Goal: Task Accomplishment & Management: Use online tool/utility

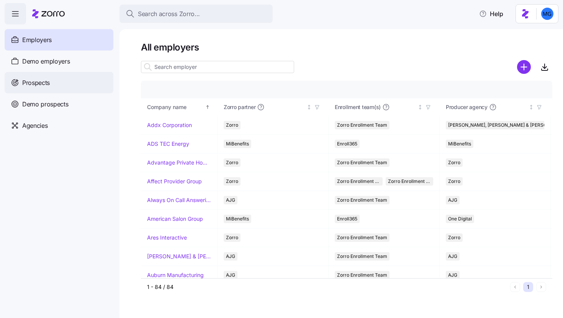
click at [38, 88] on div "Prospects" at bounding box center [59, 82] width 109 height 21
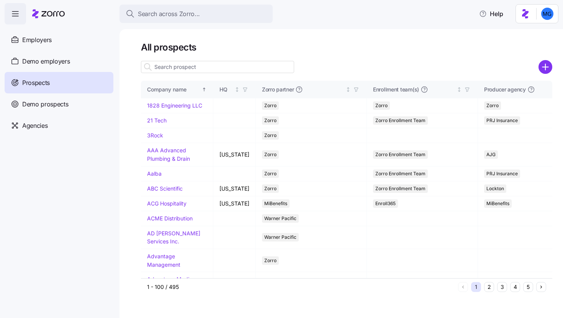
click at [261, 66] on input at bounding box center [217, 67] width 153 height 12
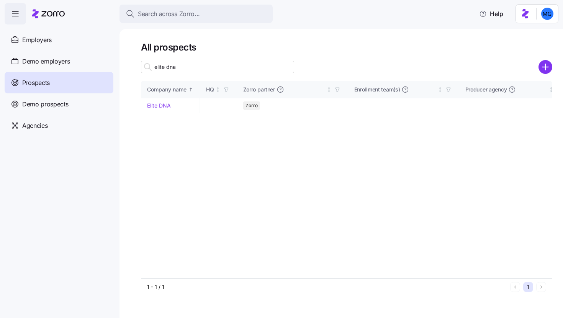
type input "elite dna"
click at [163, 107] on link "Elite DNA" at bounding box center [159, 105] width 24 height 7
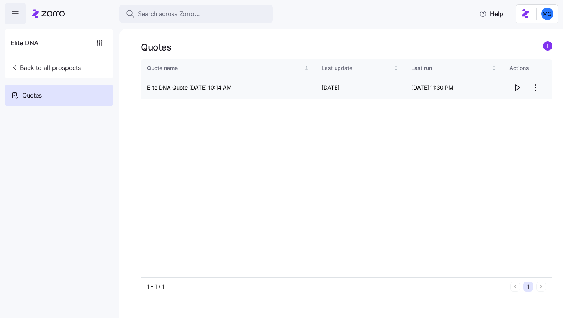
click at [518, 90] on icon "button" at bounding box center [516, 87] width 9 height 9
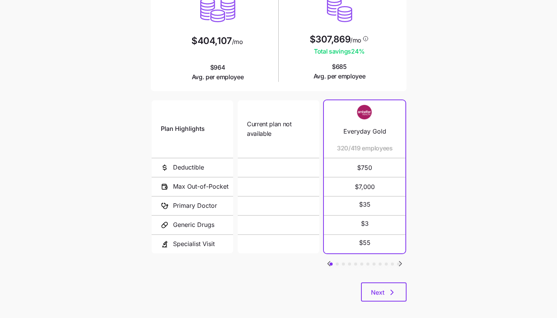
scroll to position [100, 0]
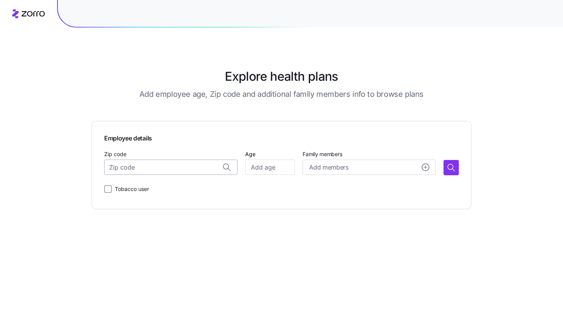
paste input "33147"
click at [171, 184] on span "33147, [GEOGRAPHIC_DATA], [GEOGRAPHIC_DATA]" at bounding box center [178, 188] width 107 height 10
type input "33147, [GEOGRAPHIC_DATA], [GEOGRAPHIC_DATA]"
click at [270, 165] on input "Age" at bounding box center [270, 167] width 50 height 15
type input "35"
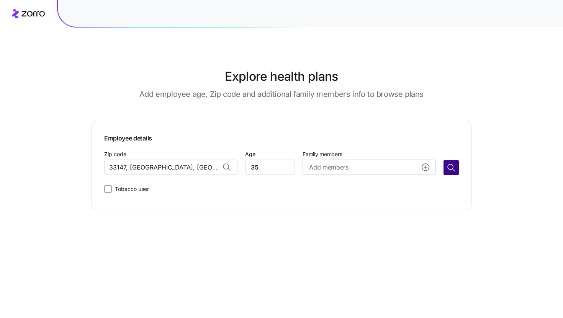
click at [446, 167] on icon "button" at bounding box center [450, 167] width 9 height 9
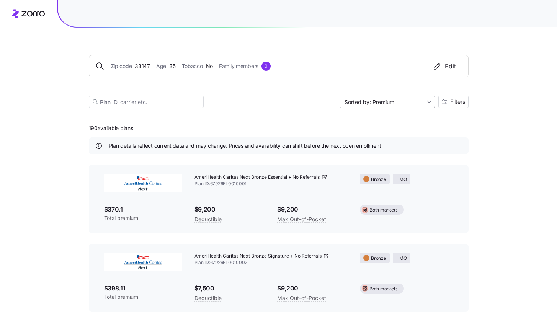
click at [369, 96] on input "Sorted by: Premium" at bounding box center [388, 102] width 96 height 12
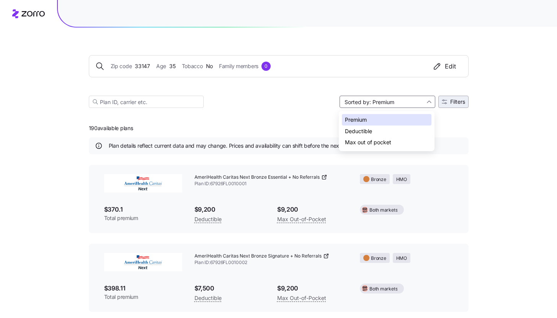
click at [467, 96] on button "Filters" at bounding box center [453, 102] width 30 height 12
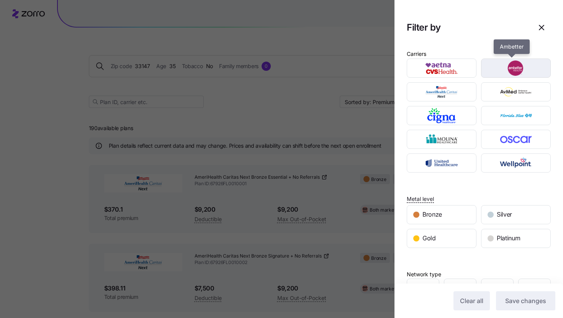
click at [529, 69] on img "button" at bounding box center [516, 67] width 56 height 15
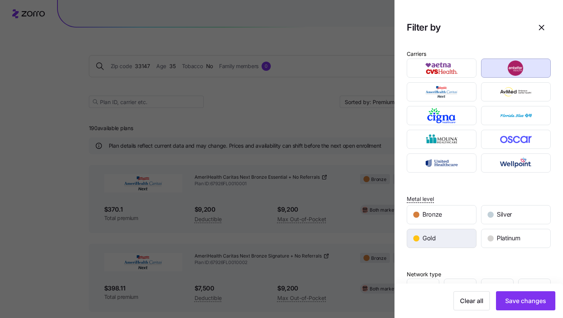
click at [454, 247] on div "Gold" at bounding box center [441, 238] width 69 height 18
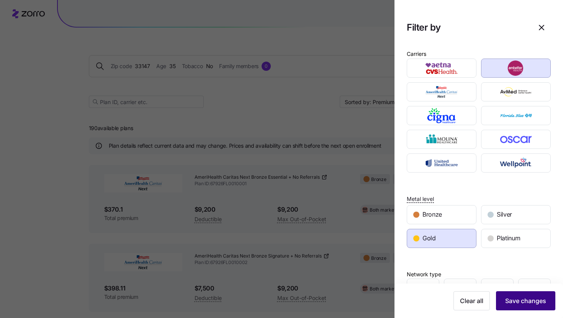
click at [526, 309] on button "Save changes" at bounding box center [525, 300] width 59 height 19
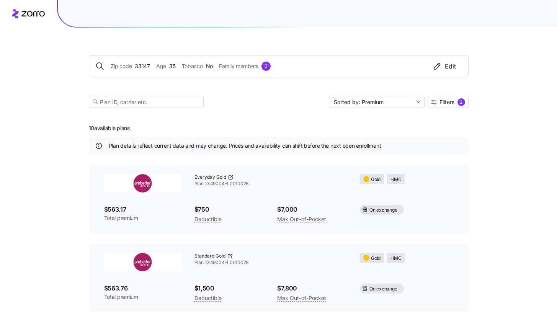
click at [230, 177] on icon at bounding box center [231, 177] width 6 height 6
click at [459, 98] on button "Filters 2" at bounding box center [448, 102] width 41 height 12
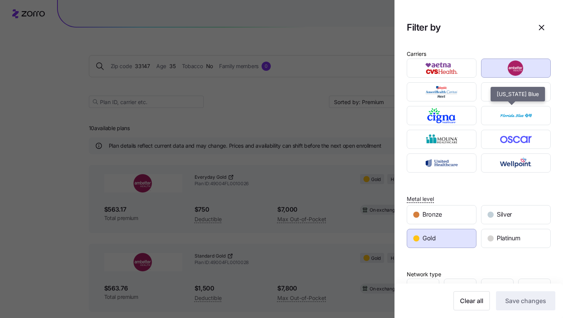
click at [495, 66] on img "button" at bounding box center [516, 67] width 56 height 15
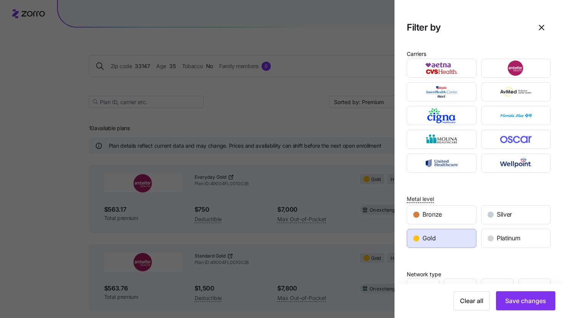
click at [434, 235] on span "Gold" at bounding box center [428, 239] width 13 height 10
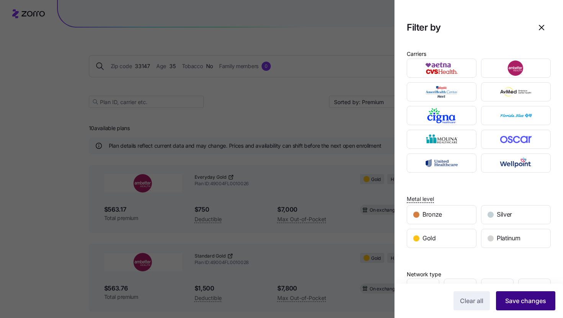
click at [510, 299] on span "Save changes" at bounding box center [525, 300] width 41 height 9
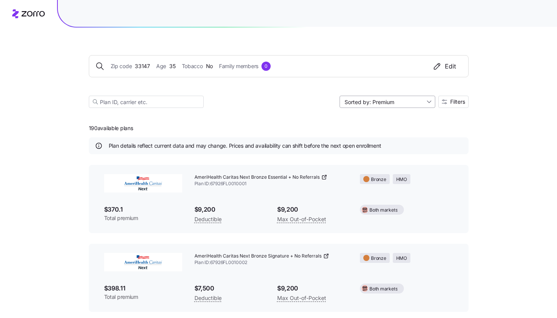
click at [376, 105] on input "Sorted by: Premium" at bounding box center [388, 102] width 96 height 12
click at [382, 134] on div "Deductible" at bounding box center [387, 131] width 90 height 11
click at [337, 105] on div "Sorted by: Deductible Filters" at bounding box center [279, 102] width 380 height 12
click at [358, 105] on input "Sorted by: Deductible" at bounding box center [388, 102] width 96 height 12
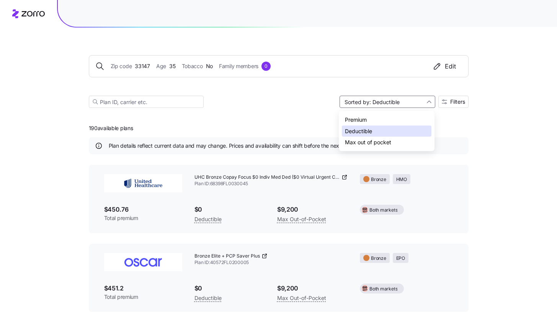
click at [375, 144] on div "Max out of pocket" at bounding box center [387, 142] width 90 height 11
type input "Sorted by: Max out of pocket"
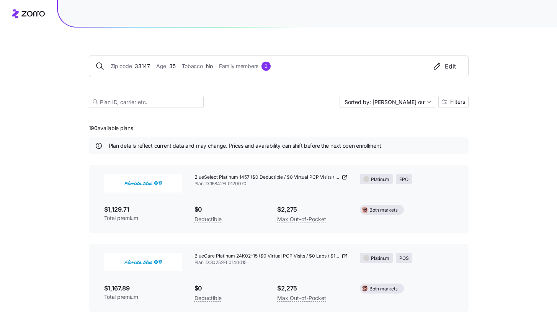
click at [345, 178] on icon at bounding box center [344, 177] width 6 height 6
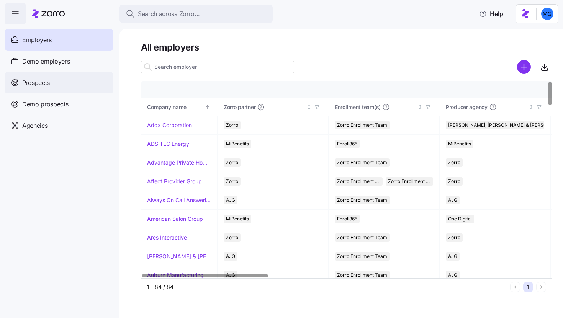
click at [80, 81] on div "Prospects" at bounding box center [59, 82] width 109 height 21
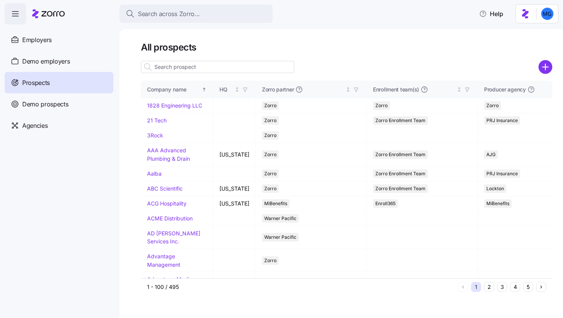
click at [256, 64] on input at bounding box center [217, 67] width 153 height 12
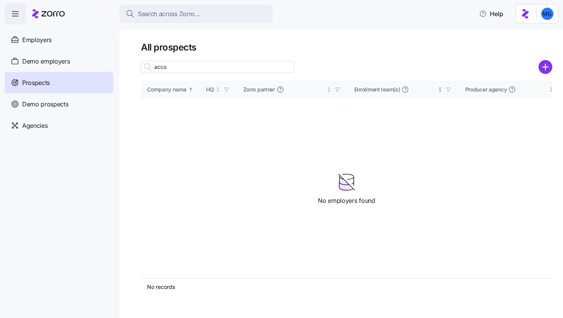
type input "acco"
click at [547, 70] on circle "add icon" at bounding box center [545, 67] width 13 height 13
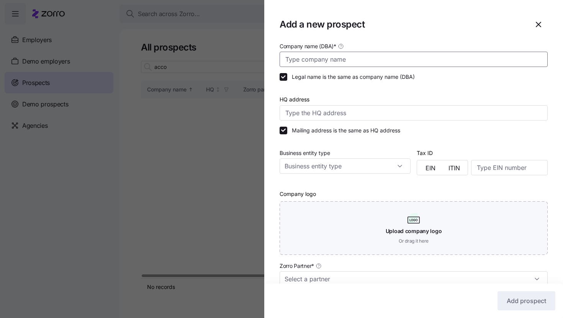
click at [387, 56] on input "Company name (DBA) *" at bounding box center [413, 59] width 268 height 15
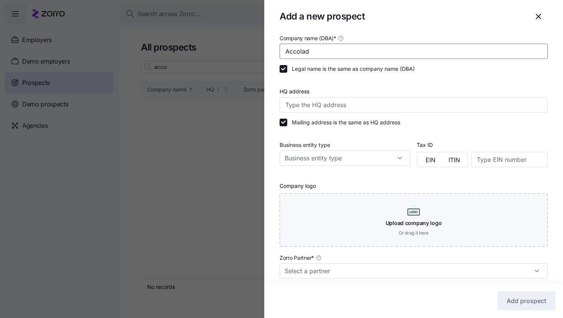
scroll to position [64, 0]
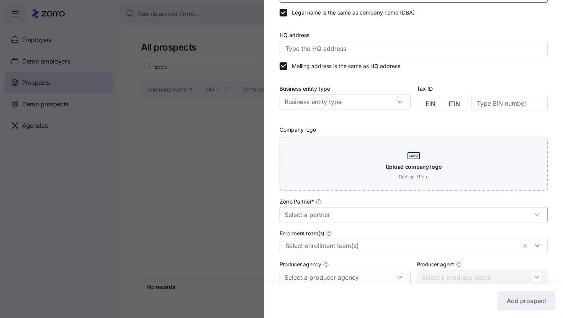
type input "Accolad"
click at [465, 220] on input "Zorro Partner *" at bounding box center [413, 214] width 268 height 15
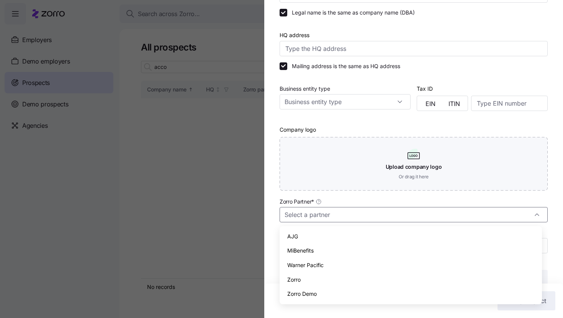
click at [364, 270] on div "Warner Pacific" at bounding box center [411, 265] width 256 height 15
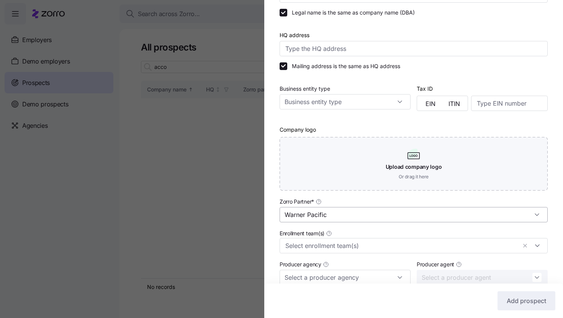
click at [342, 218] on input "Warner Pacific" at bounding box center [413, 214] width 268 height 15
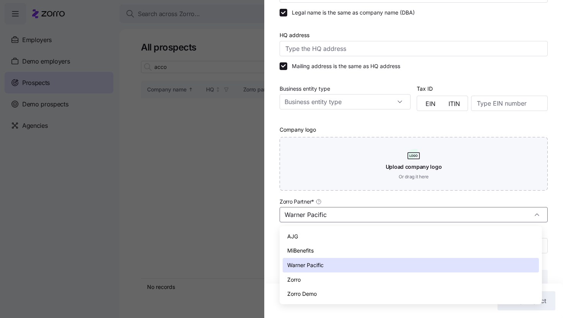
click at [330, 276] on div "Zorro" at bounding box center [411, 280] width 256 height 15
type input "Zorro"
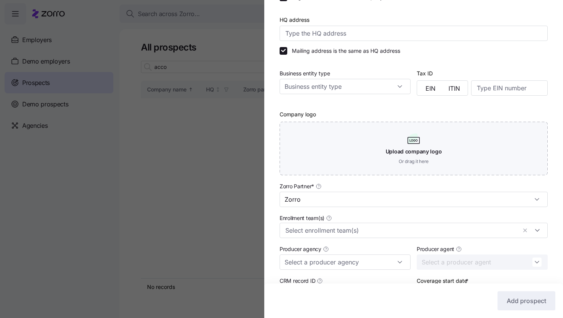
scroll to position [165, 0]
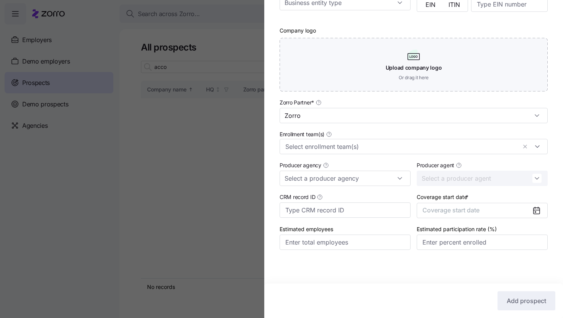
click at [533, 213] on icon at bounding box center [536, 211] width 6 height 6
click at [501, 211] on button "Coverage start date" at bounding box center [482, 210] width 131 height 15
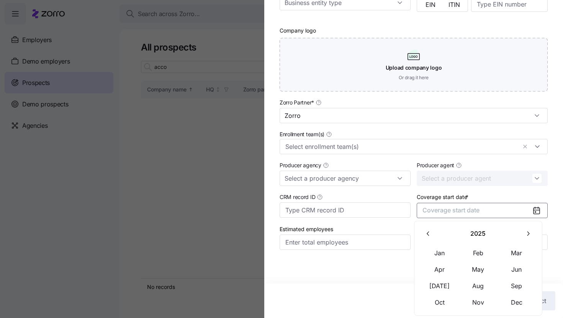
click at [530, 231] on icon "button" at bounding box center [527, 233] width 7 height 7
click at [438, 255] on button "Jan" at bounding box center [439, 253] width 38 height 16
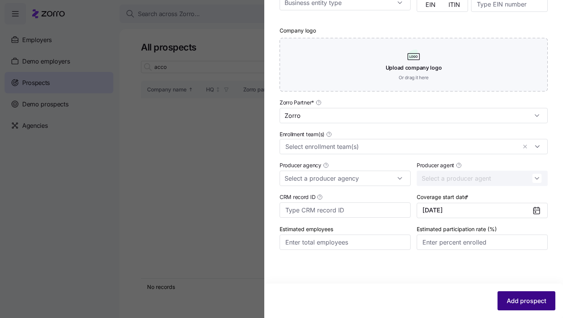
click at [515, 304] on span "Add prospect" at bounding box center [525, 300] width 39 height 9
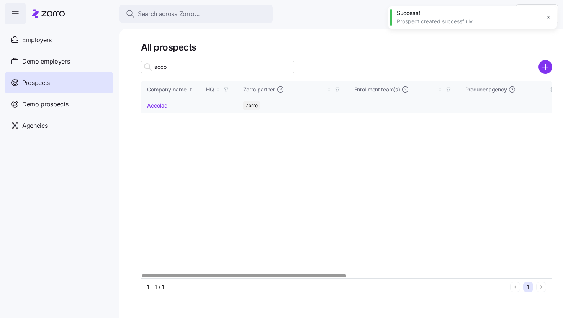
click at [161, 107] on link "Accolad" at bounding box center [157, 105] width 21 height 7
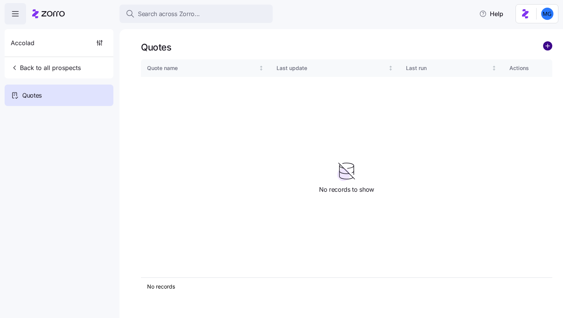
click at [545, 45] on circle "add icon" at bounding box center [547, 46] width 8 height 8
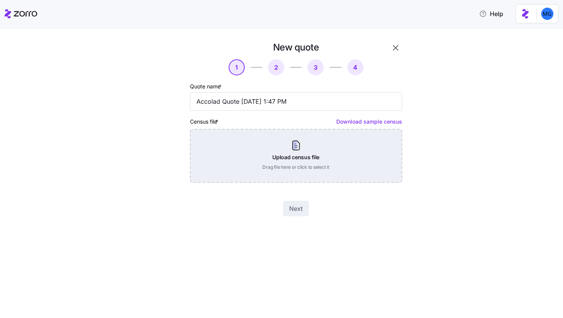
click at [288, 155] on div "Upload census file Drag file here or click to select it" at bounding box center [296, 156] width 212 height 54
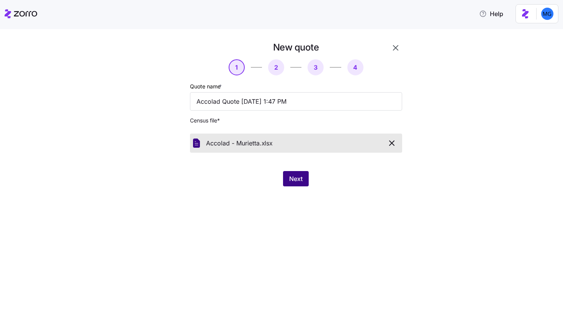
click at [293, 180] on span "Next" at bounding box center [295, 178] width 13 height 9
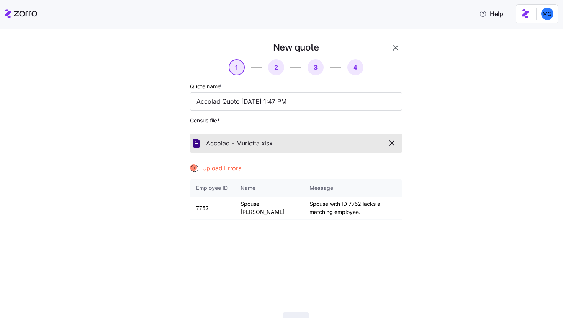
click at [387, 141] on icon "button" at bounding box center [391, 143] width 9 height 9
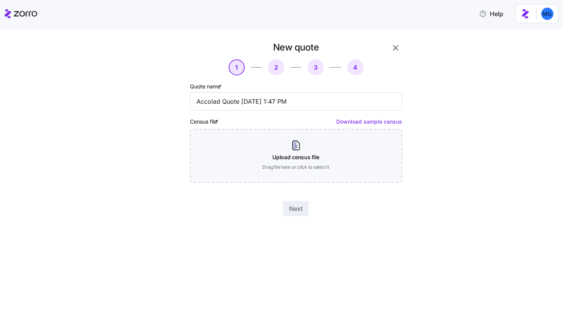
click at [399, 49] on icon "button" at bounding box center [395, 47] width 9 height 9
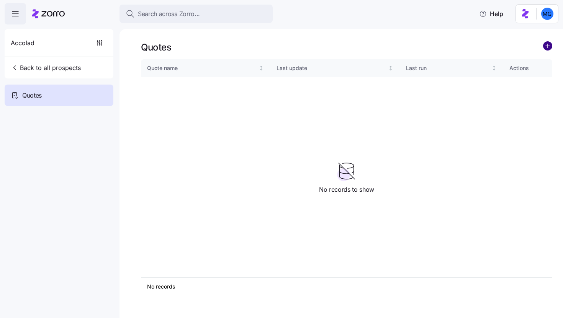
click at [546, 50] on circle "add icon" at bounding box center [547, 46] width 8 height 8
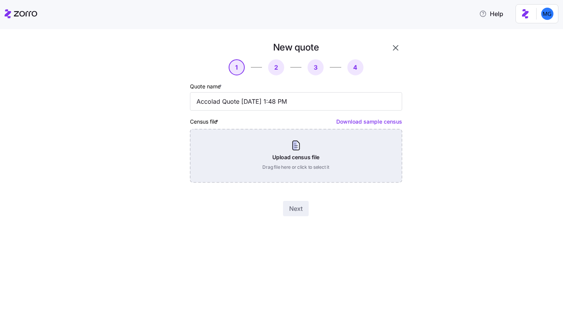
click at [323, 150] on div "Upload census file Drag file here or click to select it" at bounding box center [296, 156] width 212 height 54
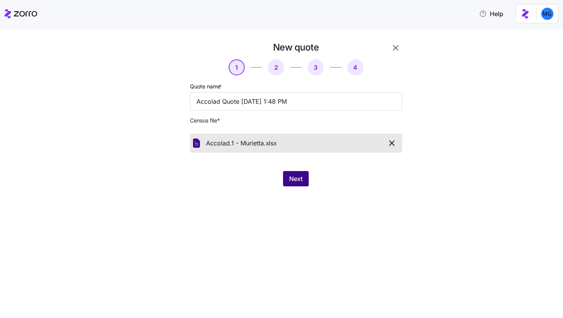
click at [297, 174] on button "Next" at bounding box center [296, 178] width 26 height 15
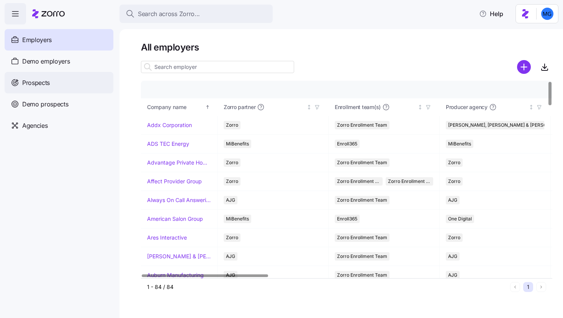
click at [85, 82] on div "Prospects" at bounding box center [59, 82] width 109 height 21
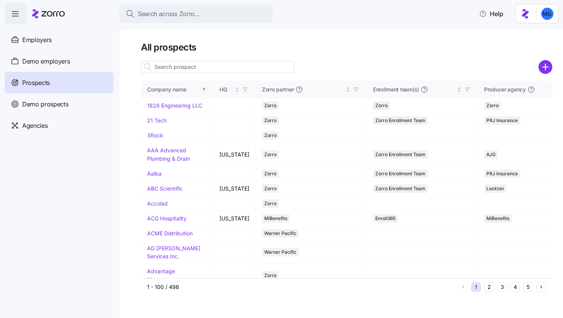
click at [189, 70] on input at bounding box center [217, 67] width 153 height 12
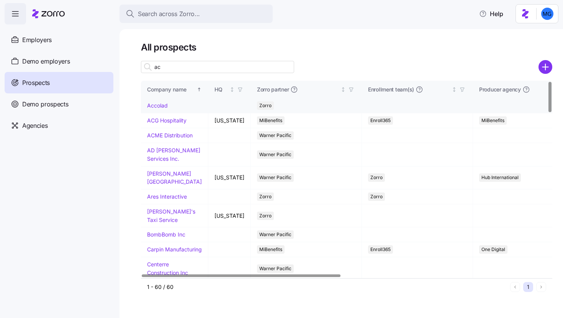
type input "ac"
click at [154, 105] on link "Accolad" at bounding box center [157, 105] width 21 height 7
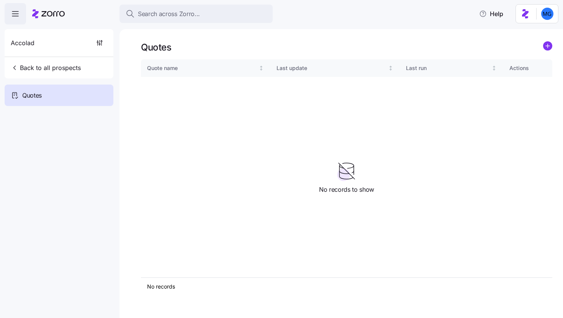
click at [547, 46] on icon "add icon" at bounding box center [547, 46] width 0 height 4
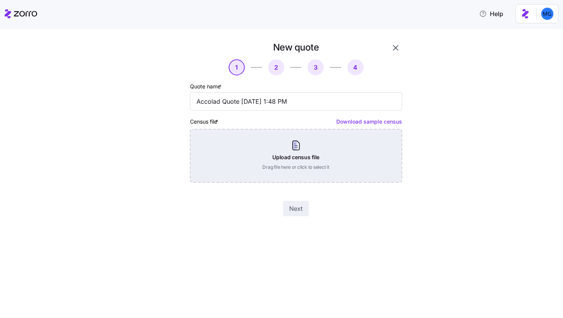
click at [309, 152] on div "Upload census file Drag file here or click to select it" at bounding box center [296, 156] width 212 height 54
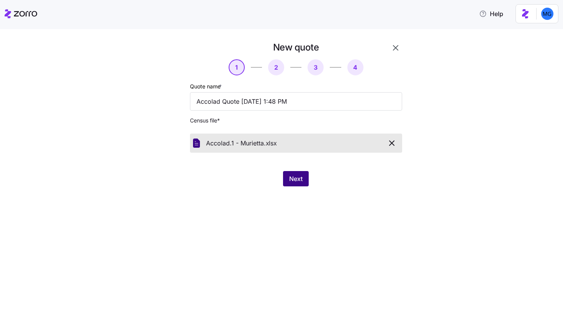
click at [290, 183] on span "Next" at bounding box center [295, 178] width 13 height 9
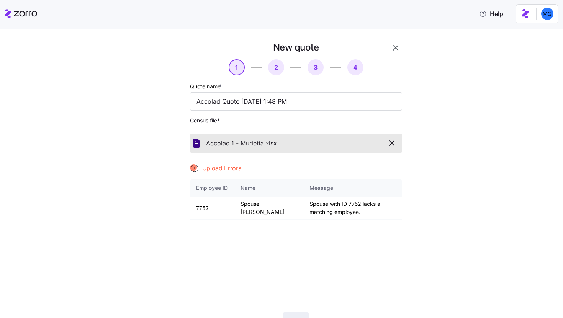
click at [393, 142] on icon "button" at bounding box center [391, 143] width 9 height 9
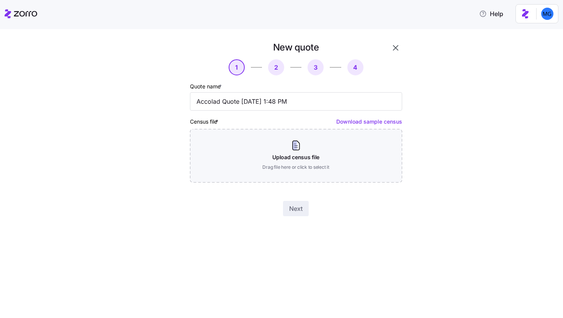
click at [396, 47] on icon "button" at bounding box center [395, 47] width 9 height 9
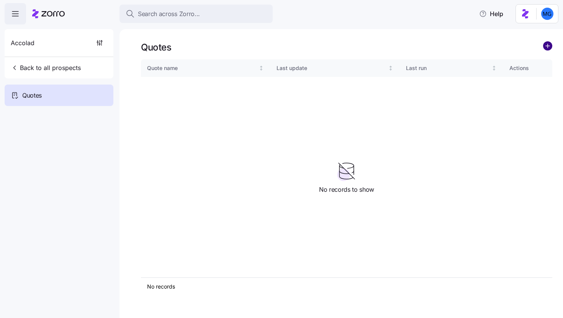
click at [547, 43] on circle "add icon" at bounding box center [547, 46] width 8 height 8
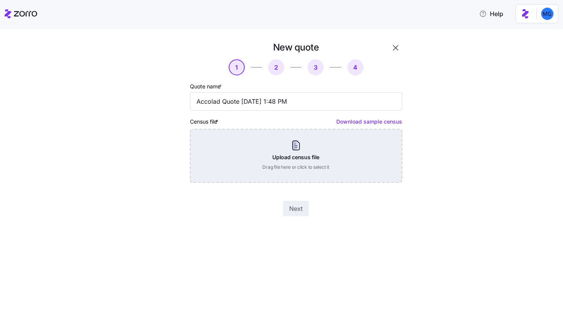
click at [287, 142] on div "Upload census file Drag file here or click to select it" at bounding box center [296, 156] width 212 height 54
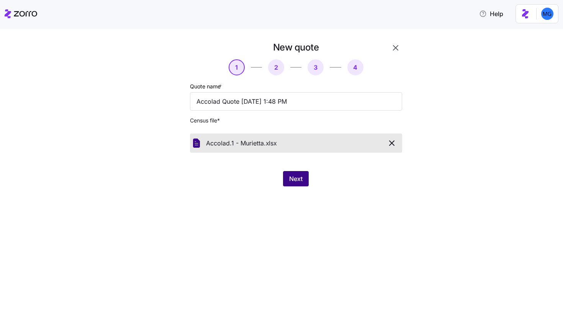
click at [299, 176] on span "Next" at bounding box center [295, 178] width 13 height 9
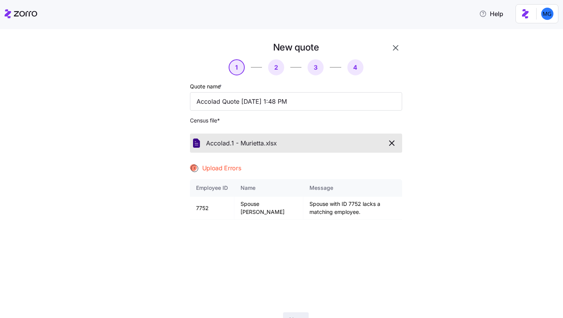
click at [391, 48] on icon "button" at bounding box center [395, 47] width 9 height 9
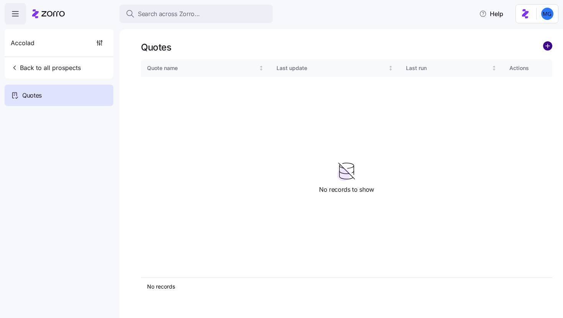
click at [545, 48] on circle "add icon" at bounding box center [547, 46] width 8 height 8
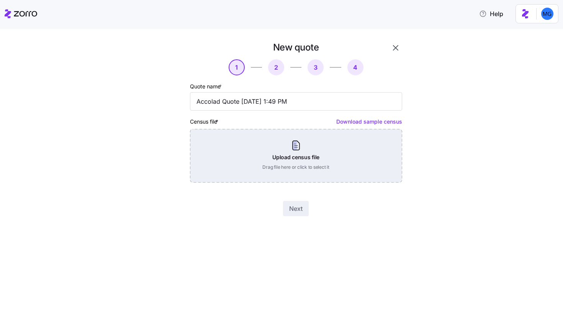
click at [309, 150] on div "Upload census file Drag file here or click to select it" at bounding box center [296, 156] width 212 height 54
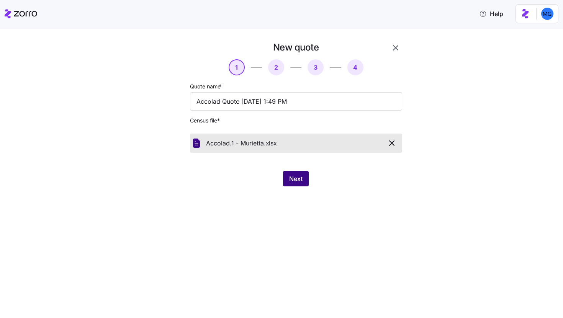
click at [291, 176] on span "Next" at bounding box center [295, 178] width 13 height 9
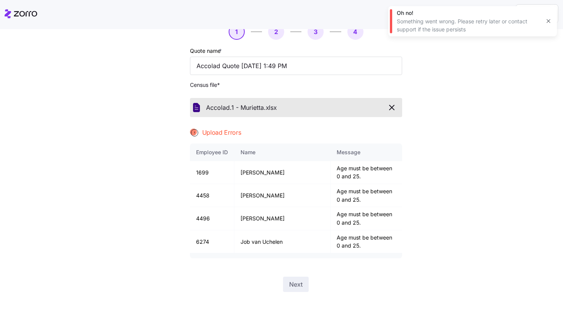
scroll to position [37, 0]
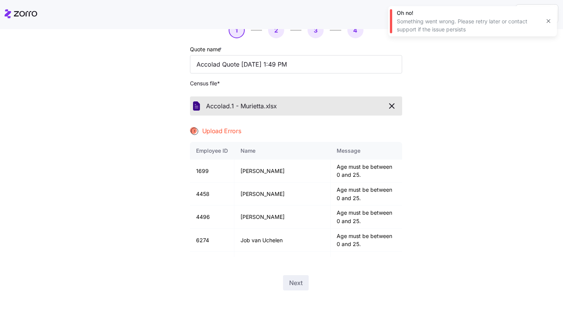
click at [391, 104] on icon "button" at bounding box center [391, 105] width 9 height 9
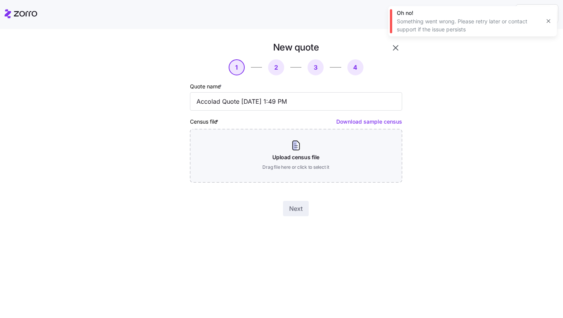
click at [549, 22] on icon "button" at bounding box center [548, 21] width 6 height 6
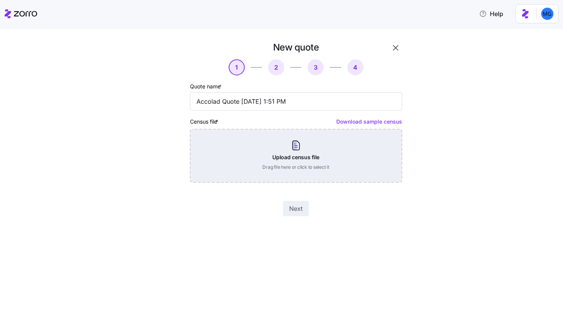
click at [282, 150] on div "Upload census file Drag file here or click to select it" at bounding box center [296, 156] width 212 height 54
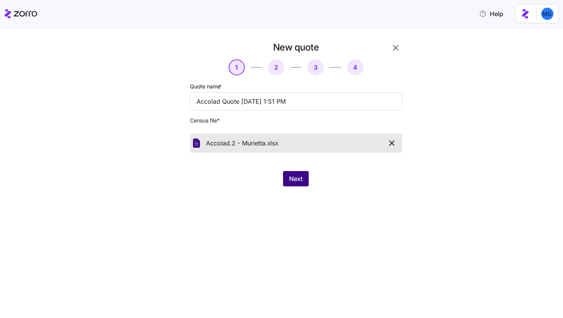
click at [301, 179] on span "Next" at bounding box center [295, 178] width 13 height 9
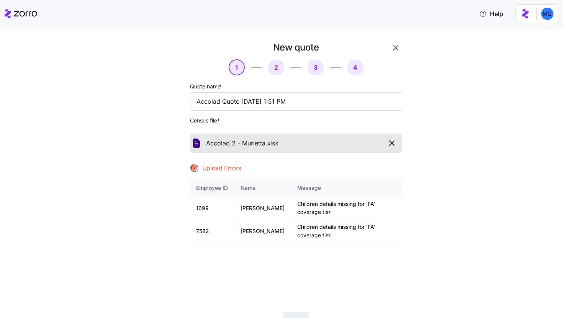
click at [394, 46] on icon "button" at bounding box center [395, 47] width 9 height 9
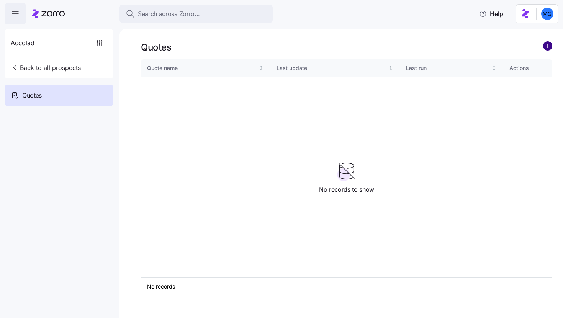
click at [546, 46] on circle "add icon" at bounding box center [547, 46] width 8 height 8
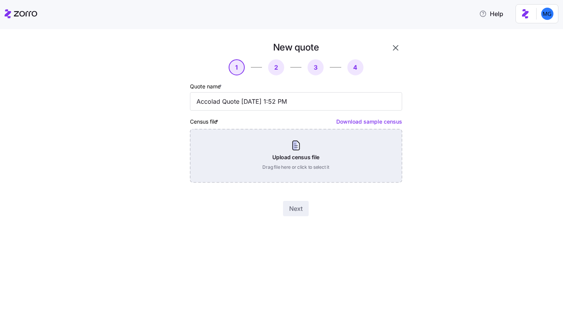
click at [325, 159] on div "Upload census file Drag file here or click to select it" at bounding box center [296, 156] width 212 height 54
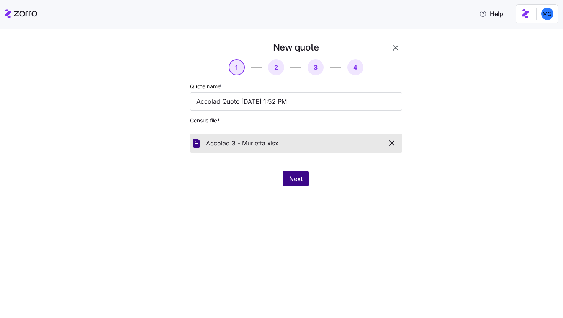
click at [289, 177] on span "Next" at bounding box center [295, 178] width 13 height 9
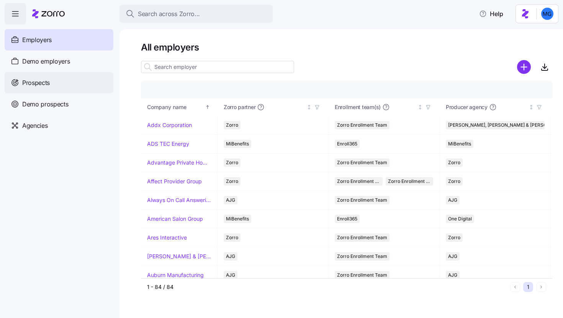
click at [70, 92] on div "Prospects" at bounding box center [59, 82] width 109 height 21
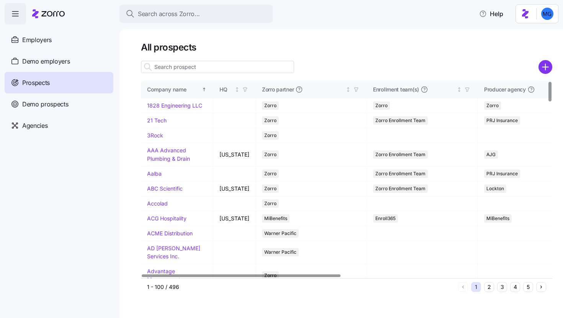
click at [260, 68] on input at bounding box center [217, 67] width 153 height 12
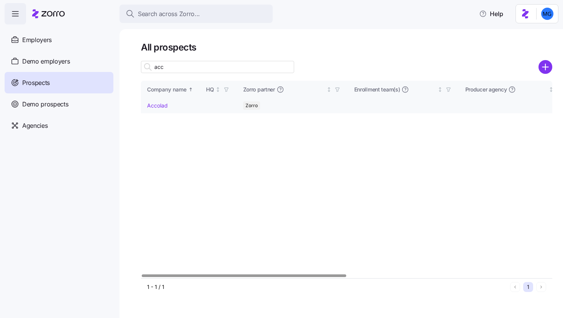
type input "acc"
click at [163, 108] on link "Accolad" at bounding box center [157, 105] width 21 height 7
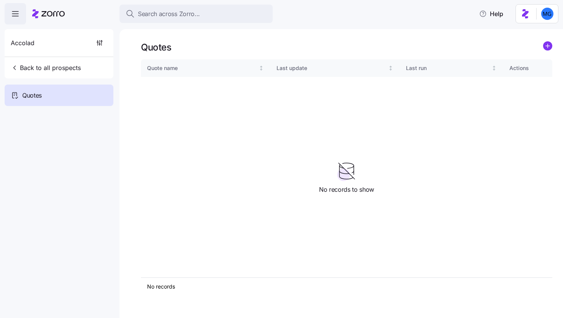
click at [547, 44] on icon "add icon" at bounding box center [547, 46] width 0 height 4
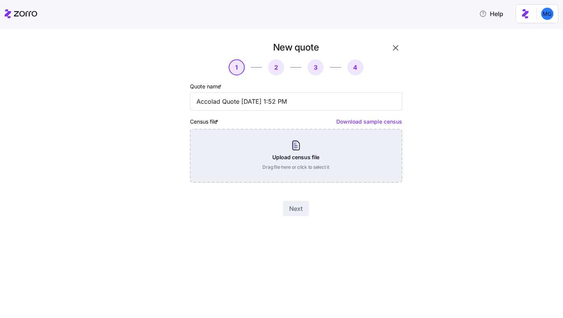
click at [291, 157] on div "Upload census file Drag file here or click to select it" at bounding box center [296, 156] width 212 height 54
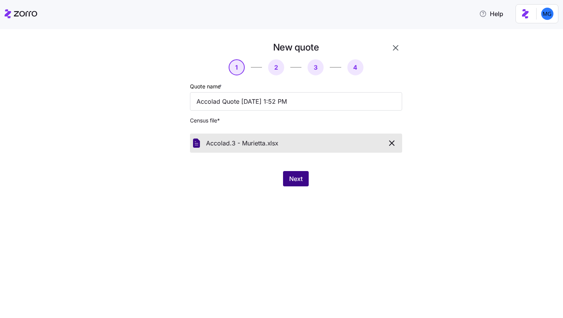
click at [302, 183] on span "Next" at bounding box center [295, 178] width 13 height 9
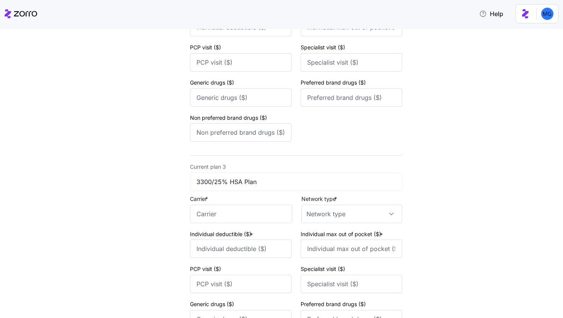
scroll to position [526, 0]
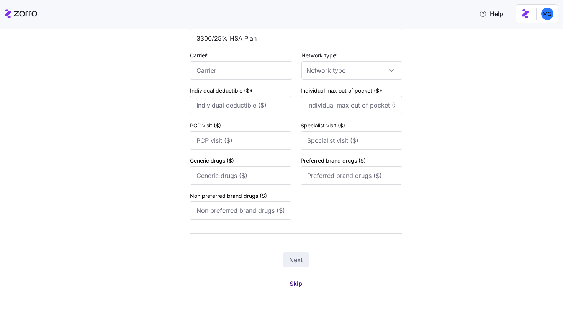
click at [284, 285] on button "Skip" at bounding box center [295, 284] width 25 height 14
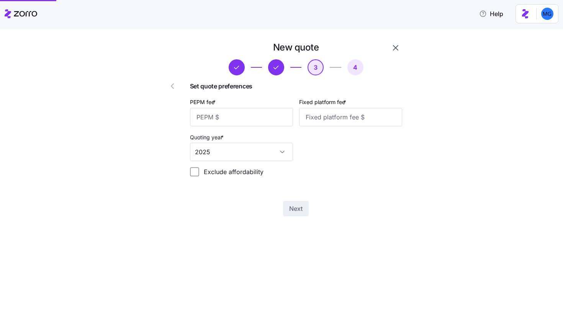
scroll to position [0, 0]
click at [250, 113] on input "PEPM fee *" at bounding box center [241, 117] width 103 height 18
type input "55"
click at [328, 117] on input "Fixed platform fee *" at bounding box center [350, 117] width 103 height 18
type input "100"
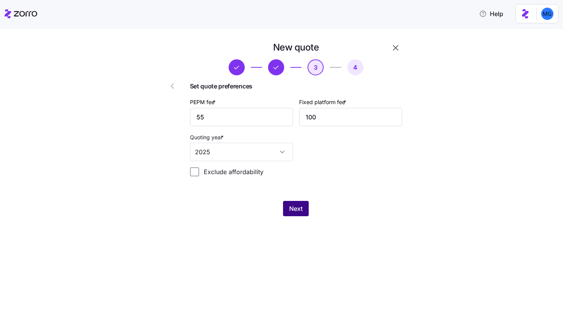
click at [300, 214] on button "Next" at bounding box center [296, 208] width 26 height 15
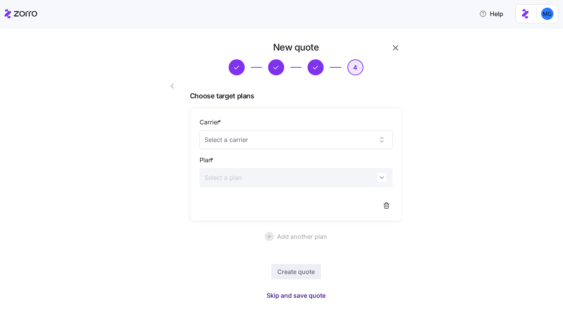
click at [302, 296] on span "Skip and save quote" at bounding box center [295, 295] width 59 height 9
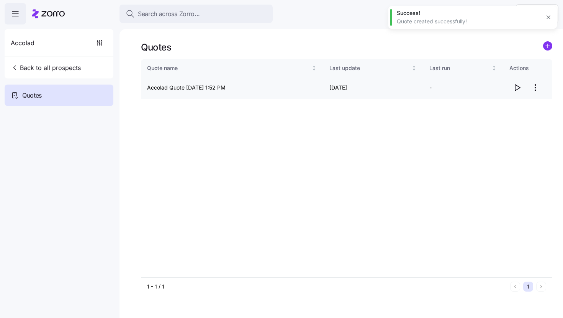
click at [517, 90] on icon "button" at bounding box center [516, 87] width 9 height 9
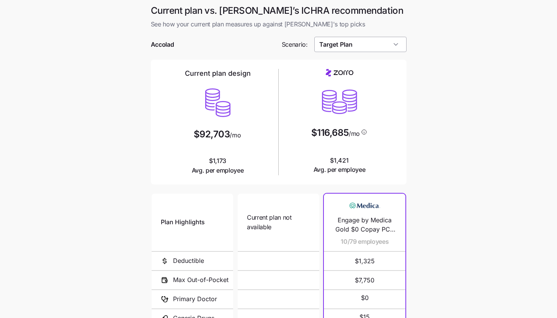
click at [397, 42] on input "Target Plan" at bounding box center [360, 44] width 92 height 15
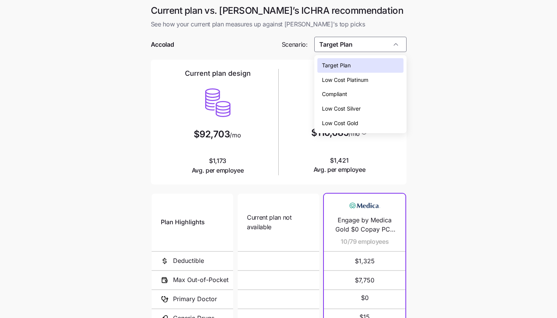
click at [369, 105] on div "Low Cost Silver" at bounding box center [360, 108] width 86 height 15
type input "Low Cost Silver"
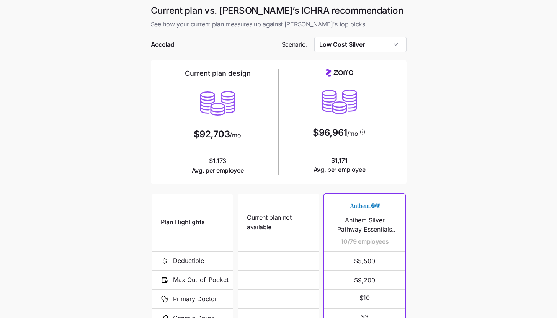
click at [434, 175] on main "Current plan vs. Zorro’s ICHRA recommendation See how your current plan measure…" at bounding box center [278, 209] width 557 height 418
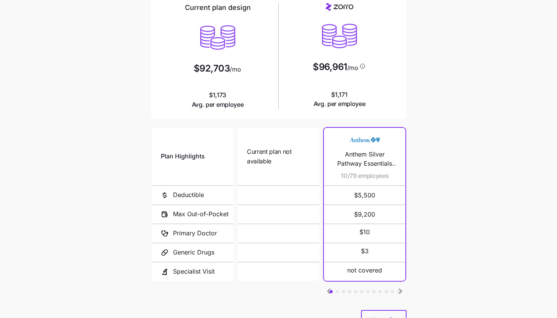
scroll to position [100, 0]
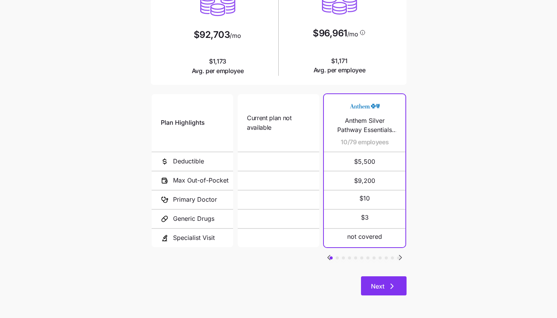
click at [400, 289] on button "Next" at bounding box center [384, 285] width 46 height 19
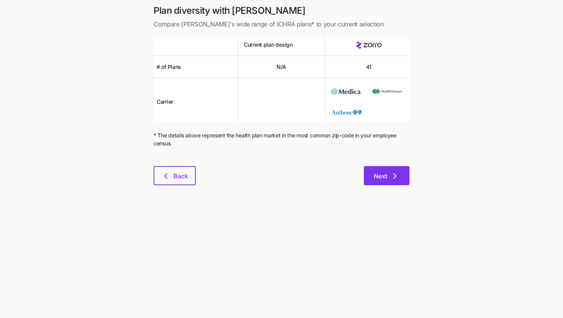
click at [384, 180] on span "Next" at bounding box center [380, 176] width 13 height 9
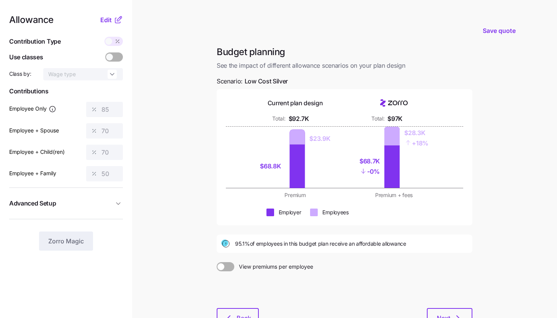
click at [114, 23] on icon at bounding box center [118, 19] width 9 height 9
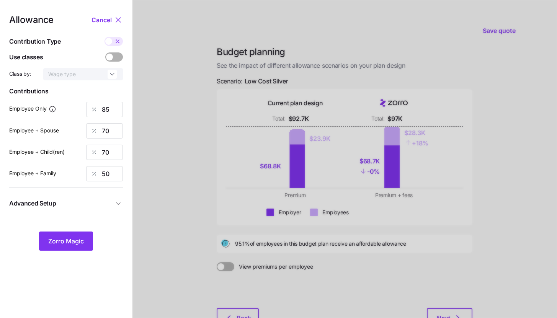
click at [97, 210] on button "Advanced Setup" at bounding box center [66, 203] width 114 height 19
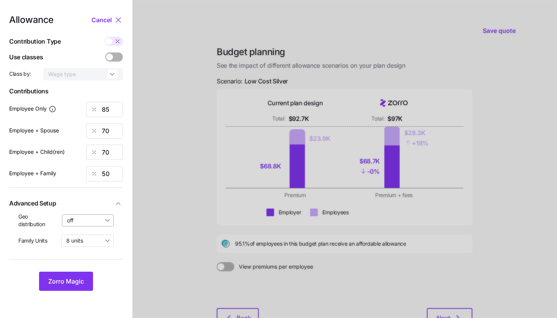
click at [96, 221] on input "off" at bounding box center [88, 220] width 52 height 12
click at [93, 268] on span "By state (19)" at bounding box center [85, 265] width 32 height 8
type input "By state (19)"
click at [80, 281] on span "Zorro Magic" at bounding box center [66, 281] width 36 height 9
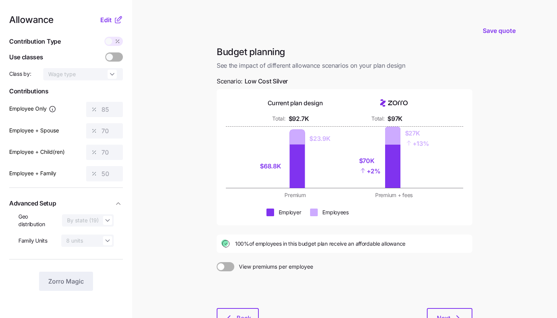
click at [114, 21] on icon at bounding box center [118, 19] width 9 height 9
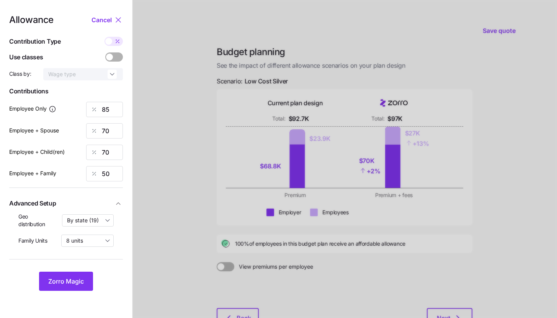
click at [114, 46] on span at bounding box center [117, 41] width 11 height 9
click at [105, 37] on input "checkbox" at bounding box center [105, 37] width 0 height 0
type input "535"
type input "881"
type input "772"
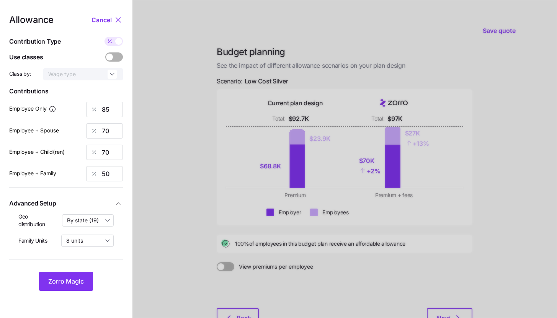
type input "866"
click at [114, 46] on span at bounding box center [110, 41] width 11 height 9
click at [105, 37] on input "checkbox" at bounding box center [105, 37] width 0 height 0
type input "85"
type input "70"
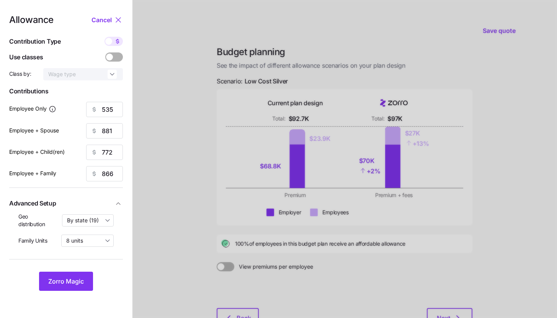
type input "70"
type input "50"
click at [111, 130] on input "70" at bounding box center [104, 130] width 37 height 15
type input "50"
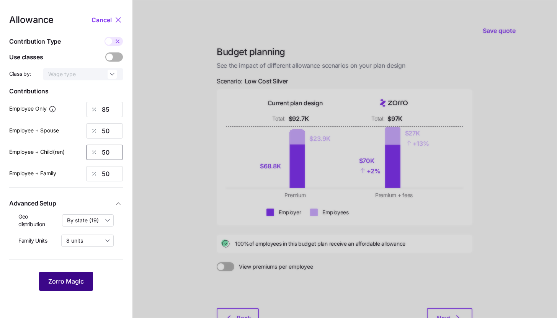
type input "50"
click at [71, 281] on span "Zorro Magic" at bounding box center [66, 281] width 36 height 9
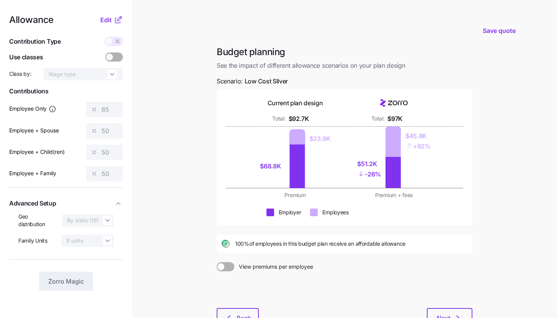
click at [114, 24] on icon at bounding box center [118, 19] width 9 height 9
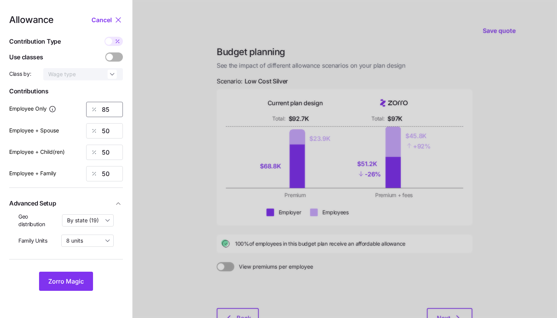
click at [114, 116] on input "85" at bounding box center [104, 109] width 37 height 15
click at [113, 113] on input "85" at bounding box center [104, 109] width 37 height 15
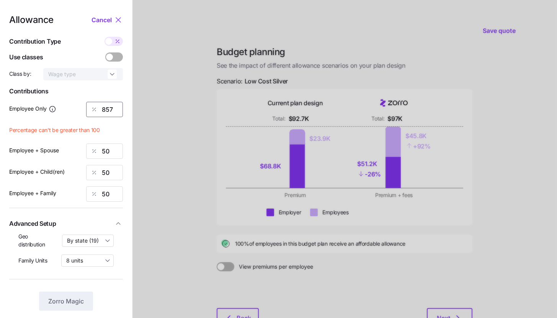
click at [104, 111] on input "857" at bounding box center [104, 109] width 37 height 15
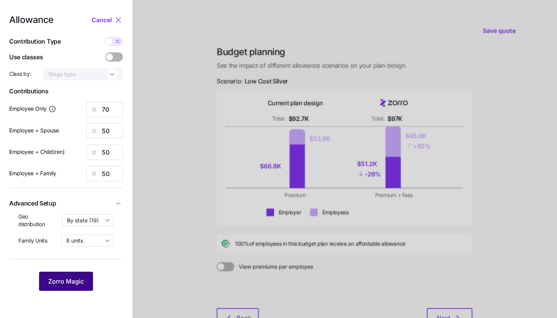
click at [76, 273] on button "Zorro Magic" at bounding box center [66, 281] width 54 height 19
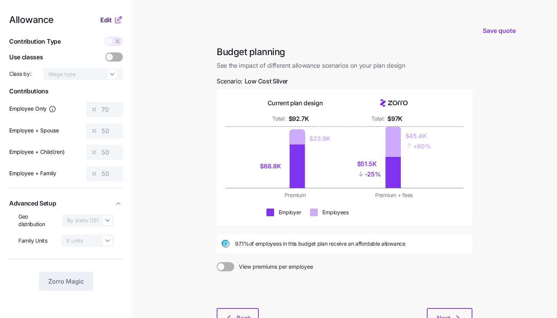
click at [111, 20] on span "Edit" at bounding box center [105, 19] width 11 height 9
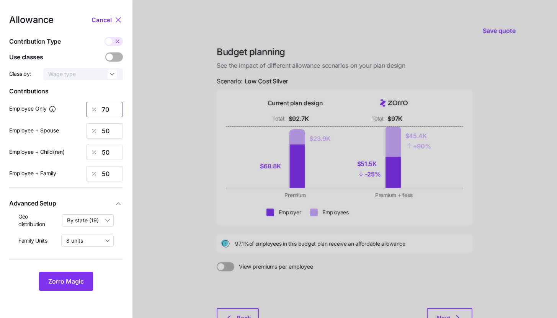
click at [109, 110] on input "70" at bounding box center [104, 109] width 37 height 15
type input "65"
click at [75, 278] on span "Zorro Magic" at bounding box center [66, 281] width 36 height 9
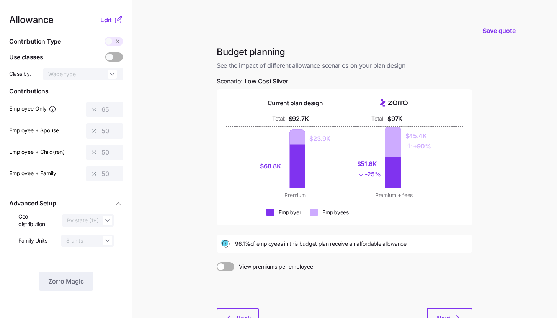
click at [115, 18] on icon at bounding box center [118, 19] width 9 height 9
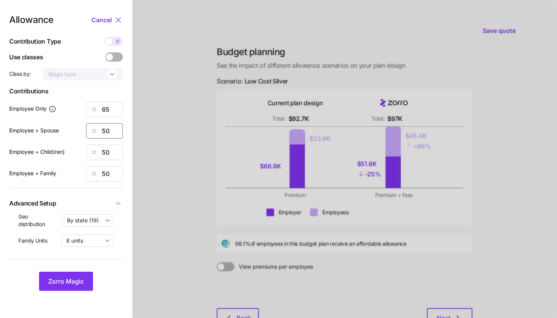
click at [114, 131] on input "50" at bounding box center [104, 130] width 37 height 15
type input "60"
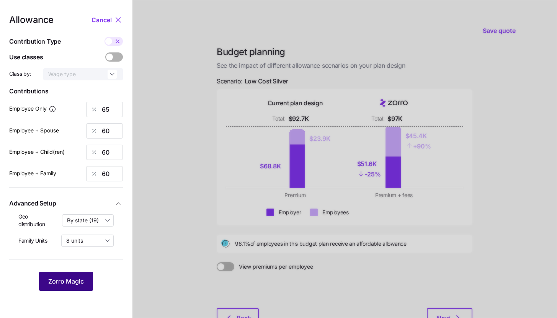
click at [88, 277] on button "Zorro Magic" at bounding box center [66, 281] width 54 height 19
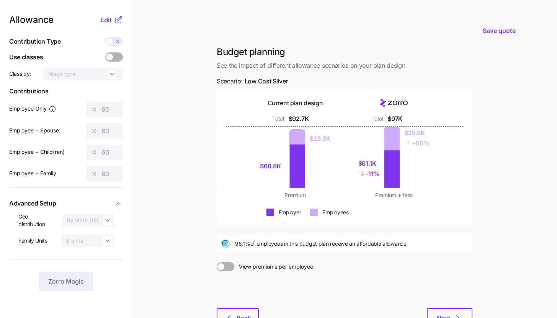
click at [114, 21] on icon at bounding box center [118, 19] width 9 height 9
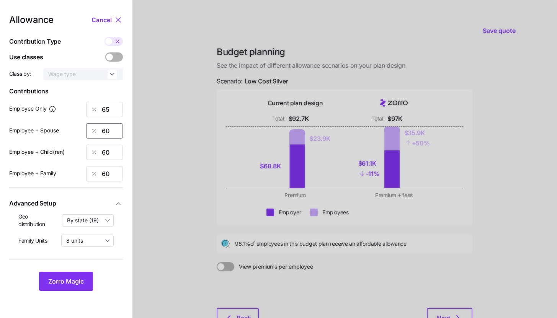
click at [117, 132] on input "60" at bounding box center [104, 130] width 37 height 15
click at [116, 132] on input "60" at bounding box center [104, 130] width 37 height 15
type input "50"
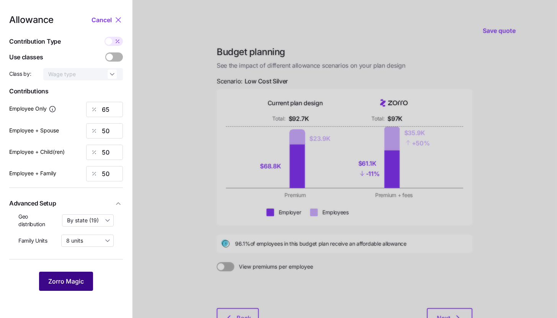
click at [88, 281] on button "Zorro Magic" at bounding box center [66, 281] width 54 height 19
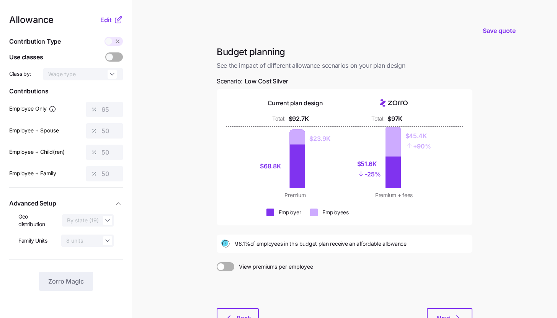
click at [245, 307] on div at bounding box center [345, 289] width 256 height 37
click at [243, 310] on button "Back" at bounding box center [238, 317] width 42 height 19
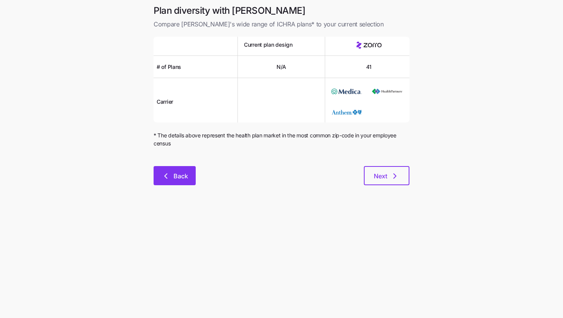
click at [174, 184] on button "Back" at bounding box center [175, 175] width 42 height 19
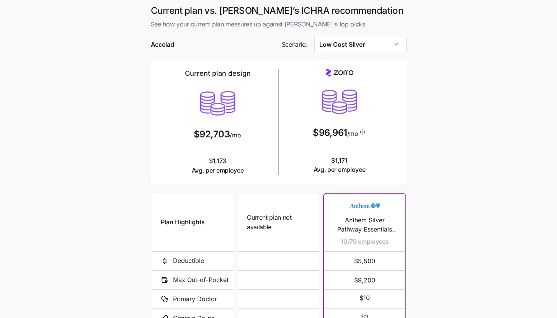
drag, startPoint x: 521, startPoint y: 24, endPoint x: 482, endPoint y: 19, distance: 39.0
click at [520, 25] on main "Current plan vs. Zorro’s ICHRA recommendation See how your current plan measure…" at bounding box center [278, 209] width 557 height 418
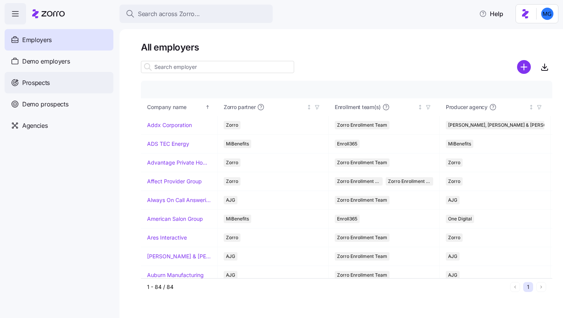
click at [72, 82] on div "Prospects" at bounding box center [59, 82] width 109 height 21
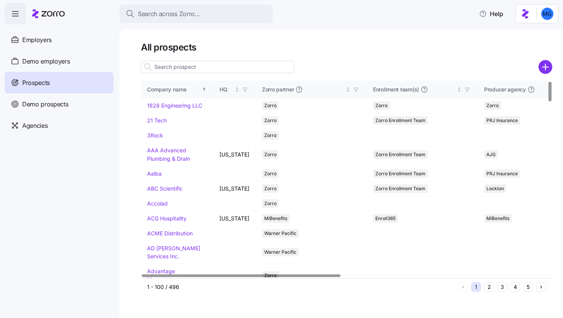
click at [200, 71] on input at bounding box center [217, 67] width 153 height 12
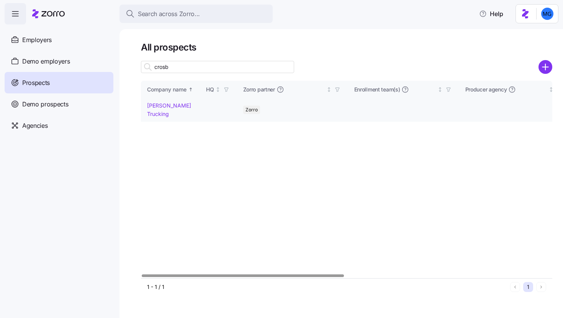
type input "crosb"
click at [172, 105] on link "[PERSON_NAME] Trucking" at bounding box center [169, 109] width 44 height 15
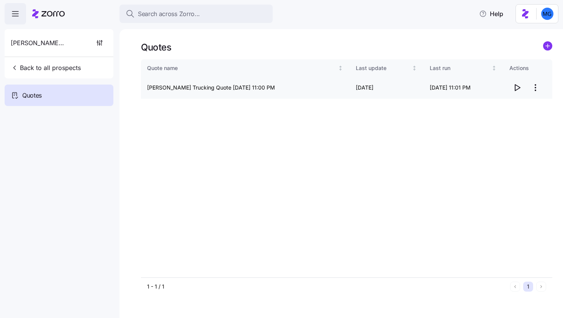
click at [515, 90] on icon "button" at bounding box center [517, 88] width 5 height 6
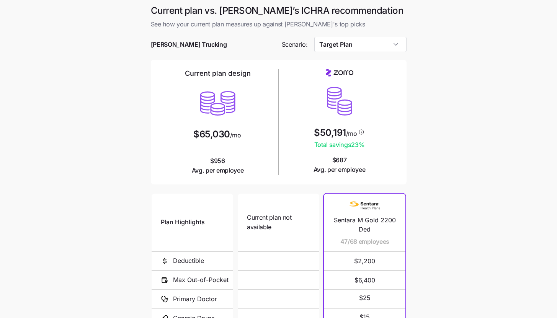
scroll to position [100, 0]
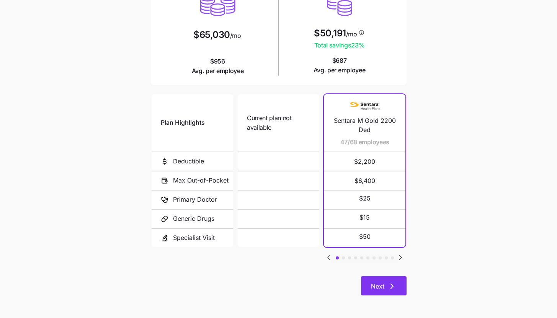
click at [397, 287] on button "Next" at bounding box center [384, 285] width 46 height 19
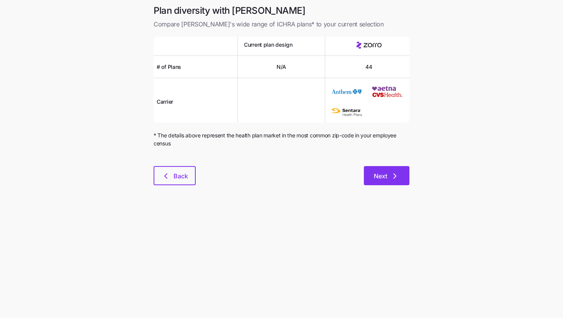
click at [372, 183] on button "Next" at bounding box center [387, 175] width 46 height 19
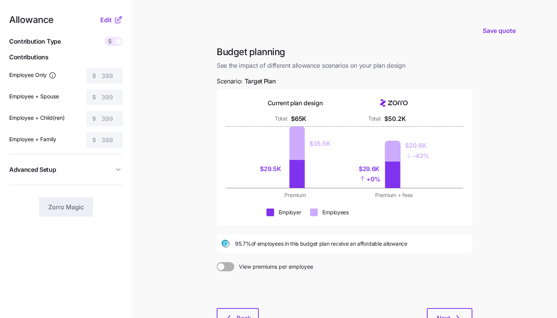
click at [187, 189] on main "Save quote Budget planning See the impact of different allowance scenarios on y…" at bounding box center [278, 188] width 557 height 376
click at [207, 157] on main "Save quote Budget planning See the impact of different allowance scenarios on y…" at bounding box center [278, 188] width 557 height 376
click at [189, 158] on main "Save quote Budget planning See the impact of different allowance scenarios on y…" at bounding box center [278, 188] width 557 height 376
click at [107, 16] on span "Edit" at bounding box center [105, 19] width 11 height 9
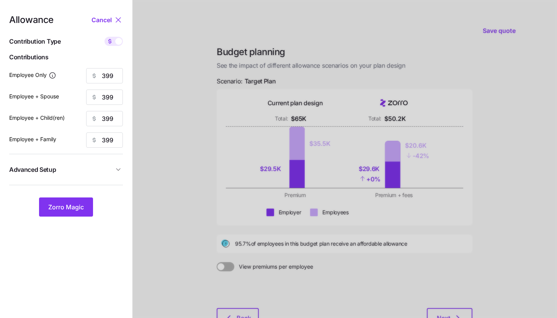
click at [121, 172] on icon "button" at bounding box center [118, 170] width 8 height 8
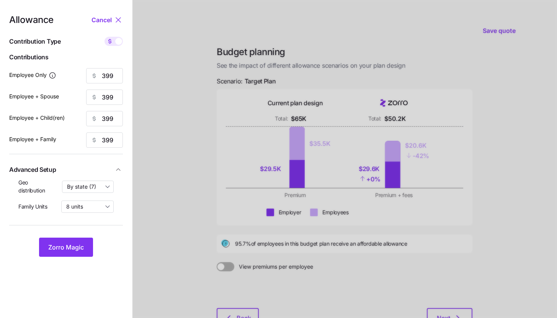
click at [181, 183] on div at bounding box center [344, 188] width 425 height 376
click at [78, 247] on span "Zorro Magic" at bounding box center [66, 247] width 36 height 9
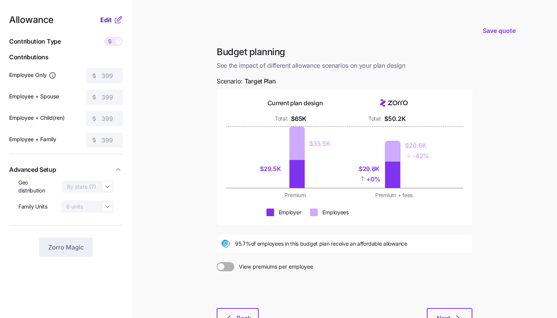
click at [110, 20] on span "Edit" at bounding box center [105, 19] width 11 height 9
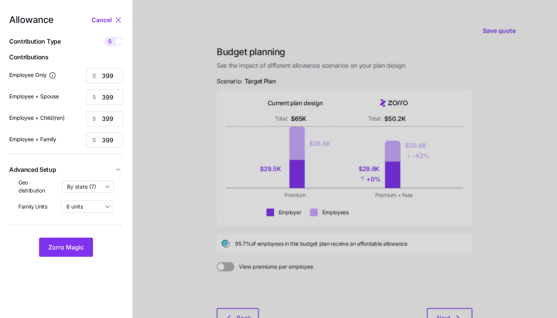
click at [111, 42] on icon at bounding box center [110, 41] width 6 height 6
click at [105, 37] on input "checkbox" at bounding box center [105, 37] width 0 height 0
type input "61"
type input "30"
type input "38"
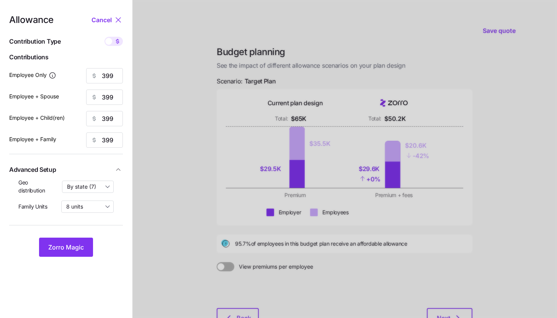
type input "23"
click at [110, 78] on input "61" at bounding box center [104, 75] width 37 height 15
type input "70"
type input "50"
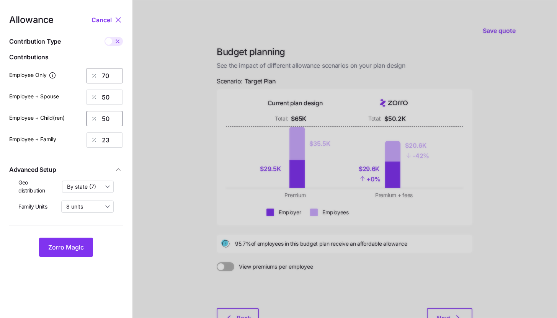
type input "50"
click at [70, 251] on span "Zorro Magic" at bounding box center [66, 247] width 36 height 9
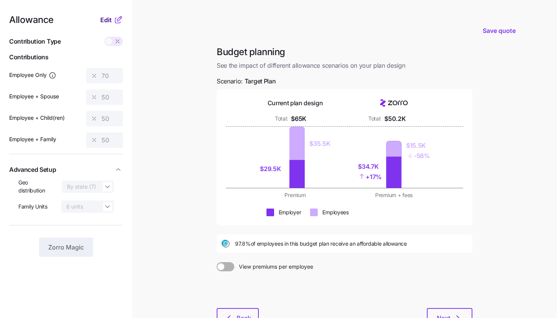
click at [104, 17] on span "Edit" at bounding box center [105, 19] width 11 height 9
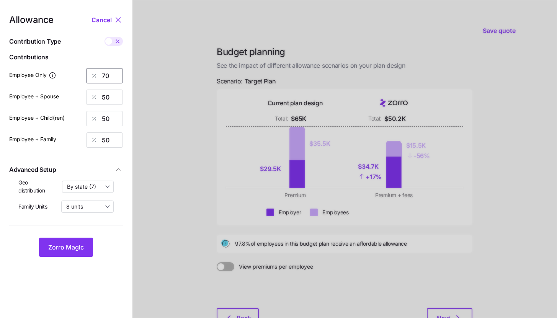
click at [111, 74] on input "70" at bounding box center [104, 75] width 37 height 15
click at [111, 75] on input "70" at bounding box center [104, 75] width 37 height 15
click at [83, 248] on span "Zorro Magic" at bounding box center [66, 247] width 36 height 9
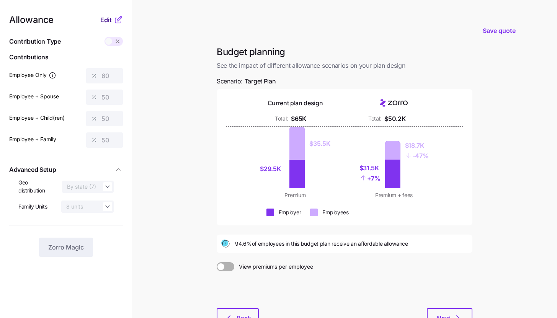
click at [111, 23] on span "Edit" at bounding box center [105, 19] width 11 height 9
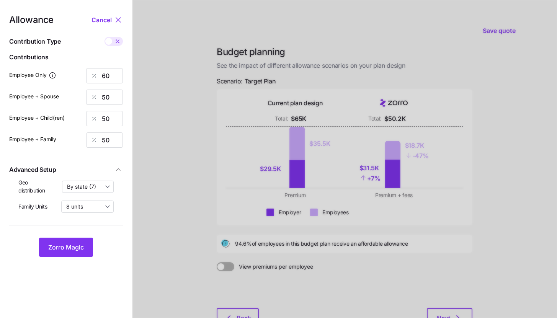
click at [111, 37] on div at bounding box center [114, 41] width 18 height 9
click at [105, 37] on input "checkbox" at bounding box center [105, 37] width 0 height 0
type input "393"
type input "655"
type input "523"
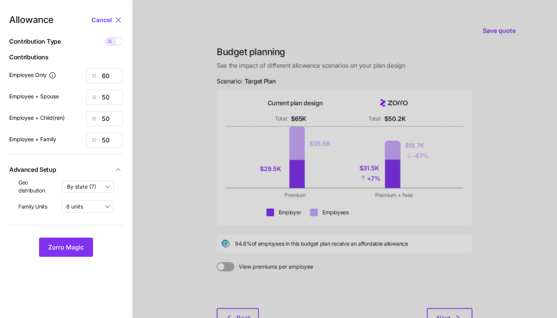
type input "851"
click at [114, 94] on input "655" at bounding box center [104, 97] width 37 height 15
type input "393"
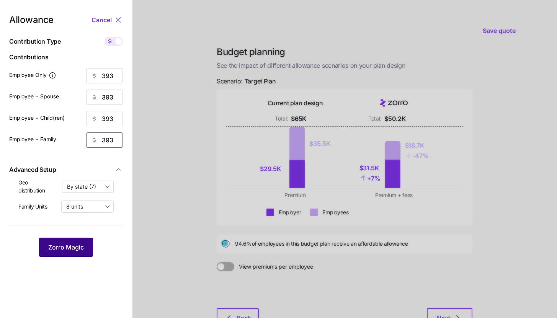
type input "393"
click at [81, 242] on button "Zorro Magic" at bounding box center [66, 247] width 54 height 19
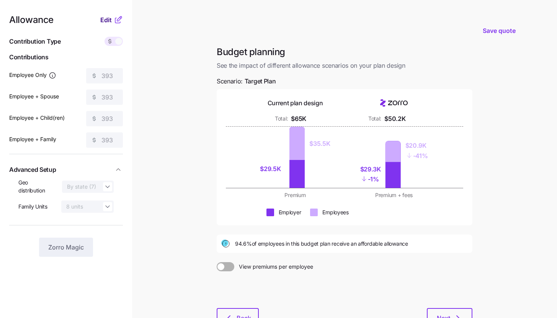
click at [102, 21] on span "Edit" at bounding box center [105, 19] width 11 height 9
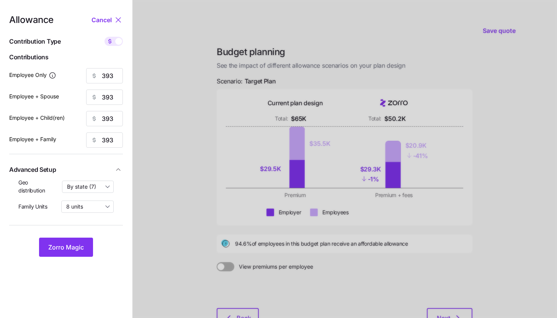
click at [118, 40] on span at bounding box center [118, 41] width 7 height 7
click at [105, 37] on input "checkbox" at bounding box center [105, 37] width 0 height 0
type input "60"
type input "30"
type input "38"
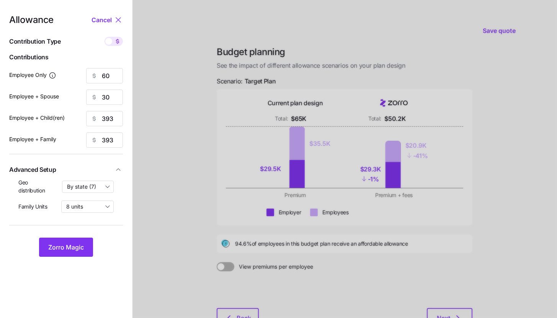
type input "23"
click at [91, 243] on button "Zorro Magic" at bounding box center [66, 247] width 54 height 19
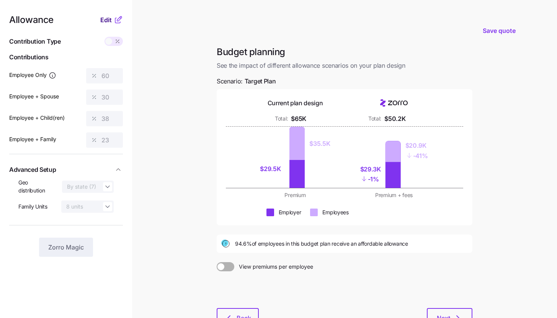
click at [109, 18] on span "Edit" at bounding box center [105, 19] width 11 height 9
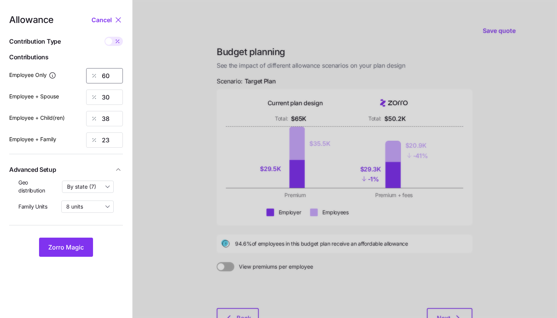
click at [109, 82] on input "60" at bounding box center [104, 75] width 37 height 15
click at [109, 81] on input "60" at bounding box center [104, 75] width 37 height 15
click at [109, 78] on input "60" at bounding box center [104, 75] width 37 height 15
click at [108, 77] on input "60" at bounding box center [104, 75] width 37 height 15
click at [108, 75] on input "60" at bounding box center [104, 75] width 37 height 15
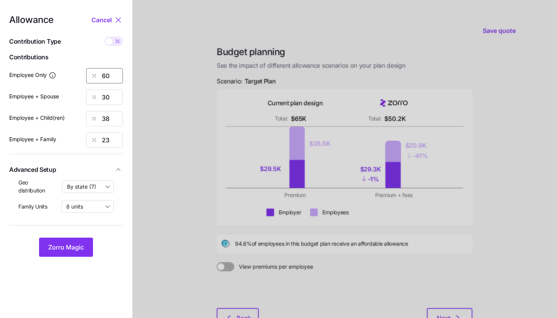
click at [108, 75] on input "60" at bounding box center [104, 75] width 37 height 15
click at [75, 242] on button "Zorro Magic" at bounding box center [66, 247] width 54 height 19
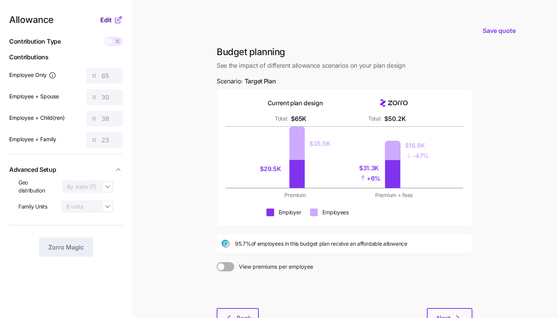
click at [106, 23] on span "Edit" at bounding box center [105, 19] width 11 height 9
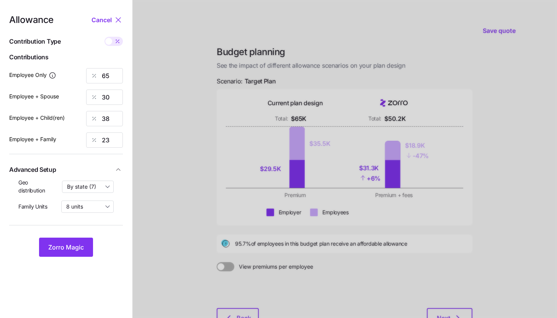
click at [115, 45] on span at bounding box center [117, 41] width 11 height 9
click at [105, 37] on input "checkbox" at bounding box center [105, 37] width 0 height 0
type input "426"
type input "393"
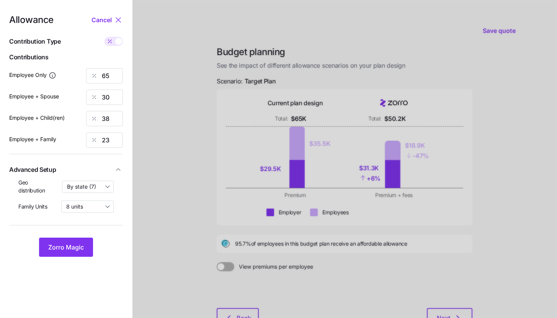
type input "393"
click at [112, 96] on input "393" at bounding box center [104, 97] width 37 height 15
type input "426"
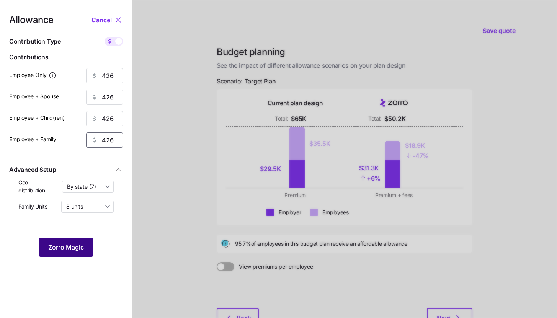
type input "426"
click at [89, 247] on button "Zorro Magic" at bounding box center [66, 247] width 54 height 19
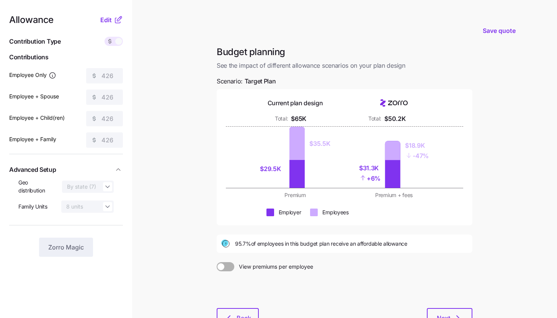
click at [119, 20] on icon at bounding box center [119, 18] width 5 height 5
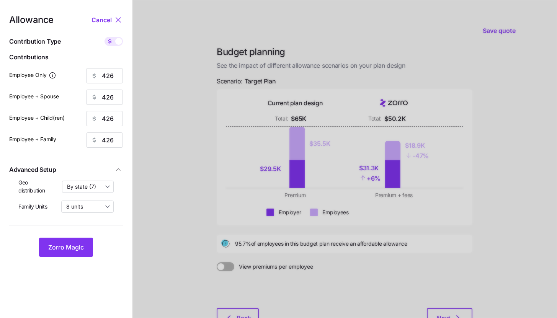
click at [114, 42] on span at bounding box center [110, 41] width 11 height 9
click at [105, 37] on input "checkbox" at bounding box center [105, 37] width 0 height 0
type input "65"
type input "33"
type input "41"
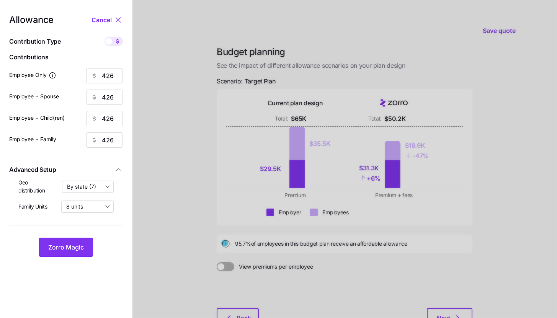
type input "25"
click at [88, 247] on button "Zorro Magic" at bounding box center [66, 247] width 54 height 19
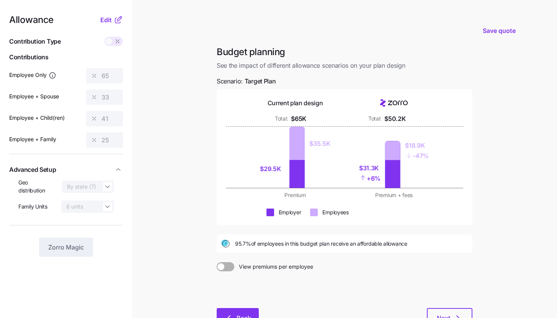
click at [252, 315] on button "Back" at bounding box center [238, 317] width 42 height 19
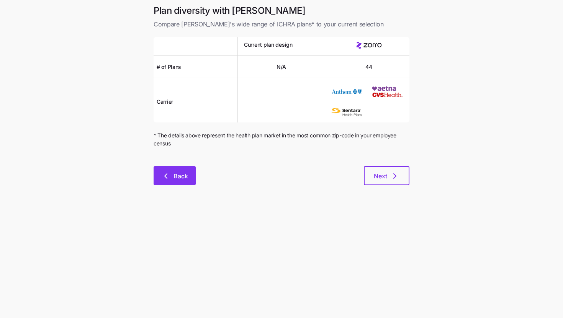
click at [185, 176] on span "Back" at bounding box center [180, 176] width 15 height 9
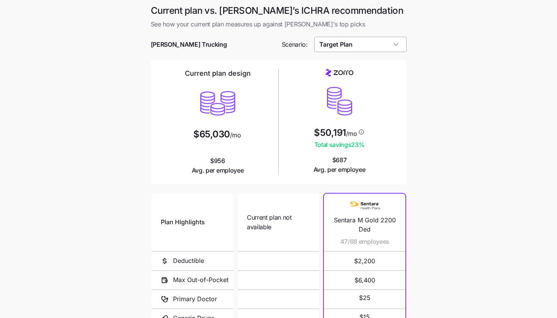
click at [382, 42] on input "Target Plan" at bounding box center [360, 44] width 92 height 15
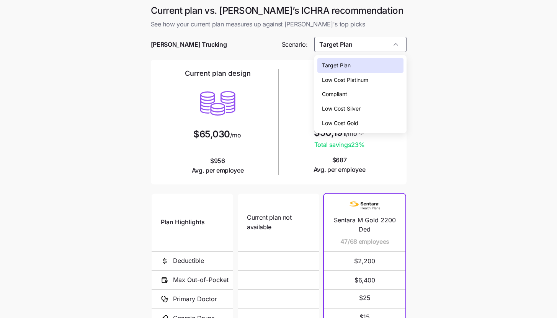
click at [377, 106] on div "Low Cost Silver" at bounding box center [360, 108] width 86 height 15
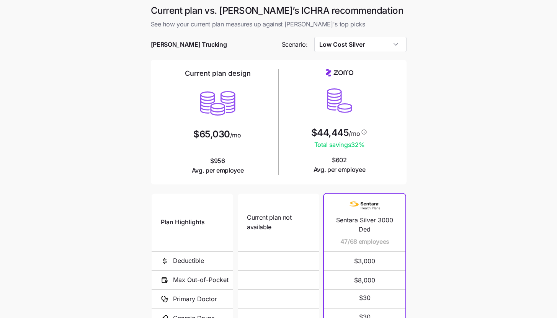
type input "Low Cost Silver"
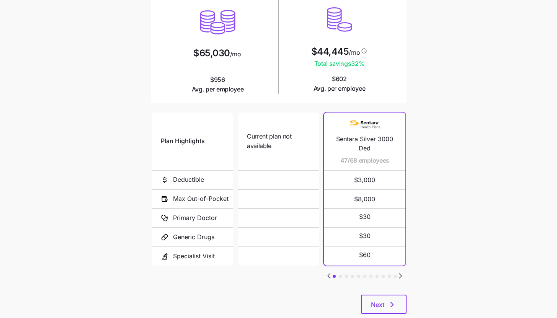
scroll to position [100, 0]
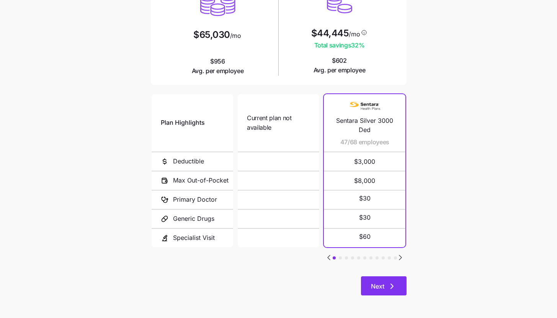
click at [387, 285] on icon "button" at bounding box center [391, 286] width 9 height 9
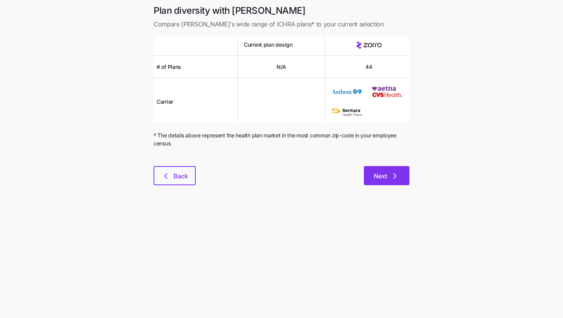
click at [399, 178] on icon "button" at bounding box center [394, 176] width 9 height 9
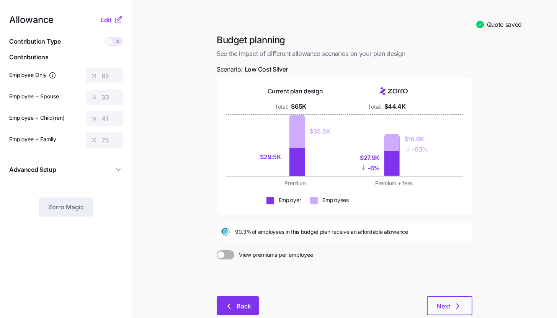
click at [237, 309] on span "Back" at bounding box center [244, 306] width 15 height 9
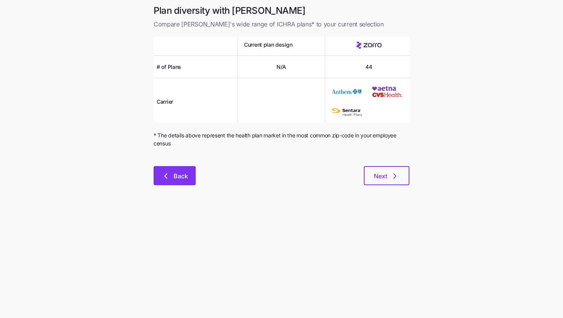
click at [183, 176] on span "Back" at bounding box center [180, 176] width 15 height 9
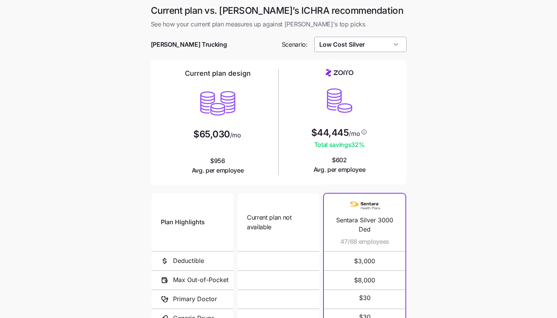
click at [348, 47] on input "Low Cost Silver" at bounding box center [360, 44] width 92 height 15
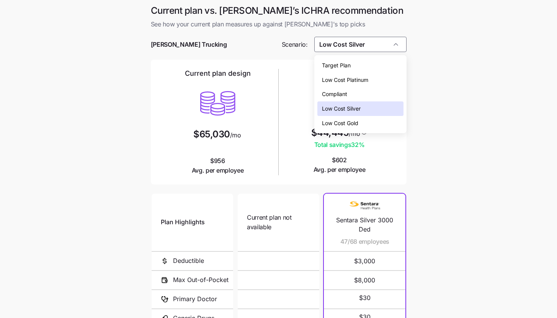
click at [355, 66] on div "Target Plan" at bounding box center [360, 65] width 86 height 15
type input "Target Plan"
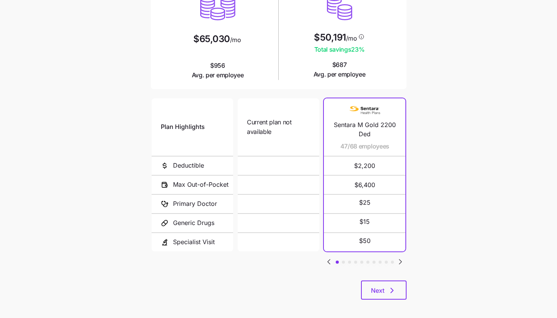
scroll to position [100, 0]
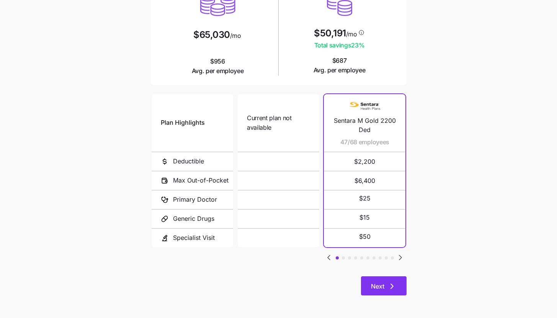
click at [399, 286] on button "Next" at bounding box center [384, 285] width 46 height 19
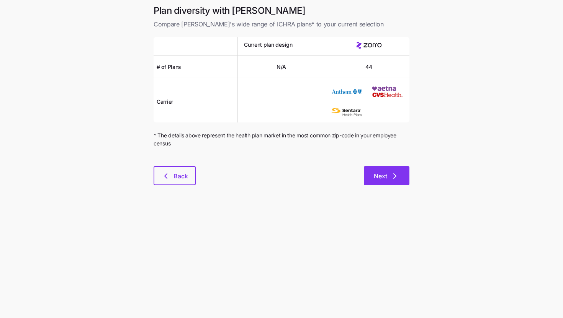
click at [391, 174] on icon "button" at bounding box center [394, 176] width 9 height 9
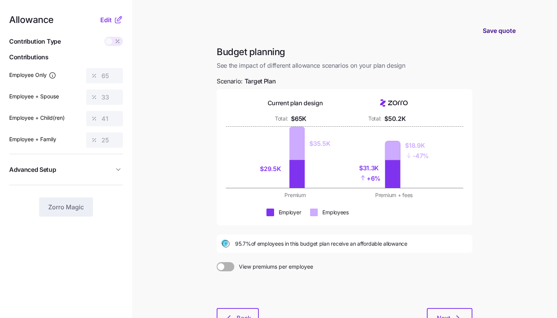
click at [493, 26] on button "Save quote" at bounding box center [499, 30] width 45 height 21
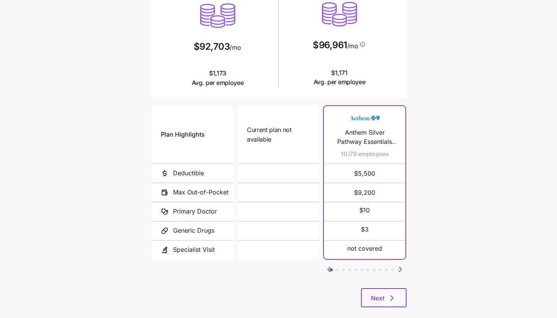
scroll to position [100, 0]
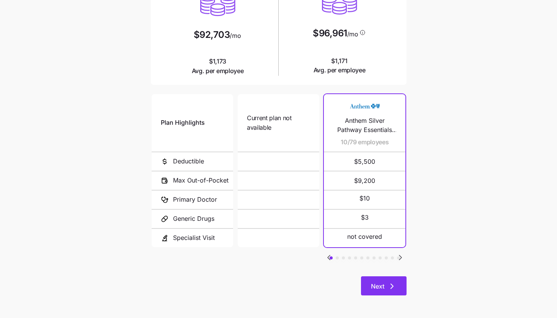
click at [392, 281] on button "Next" at bounding box center [384, 285] width 46 height 19
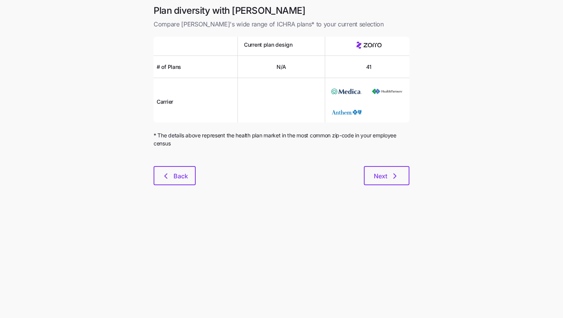
click at [397, 187] on div "Plan diversity with Zorro Compare [PERSON_NAME]'s wide range of ICHRA plans* to…" at bounding box center [281, 100] width 268 height 190
click at [396, 183] on button "Next" at bounding box center [387, 175] width 46 height 19
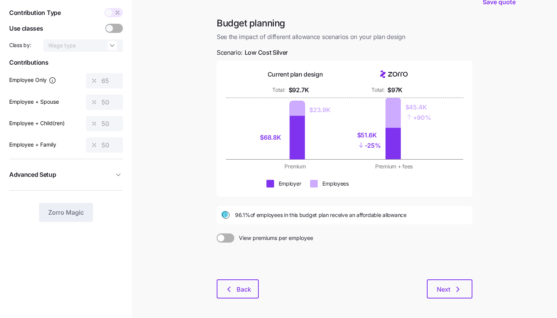
scroll to position [58, 0]
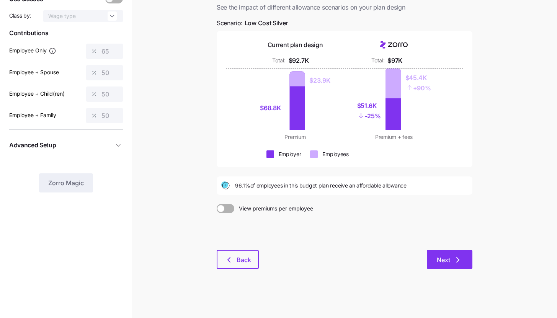
click at [457, 262] on icon "button" at bounding box center [458, 260] width 2 height 5
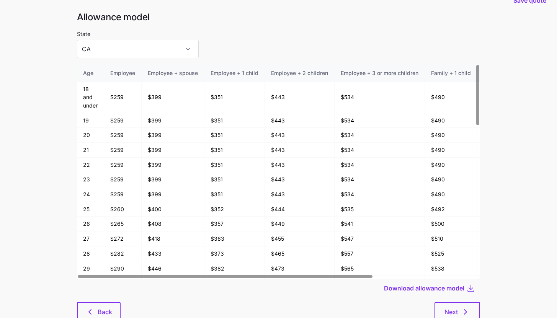
scroll to position [41, 0]
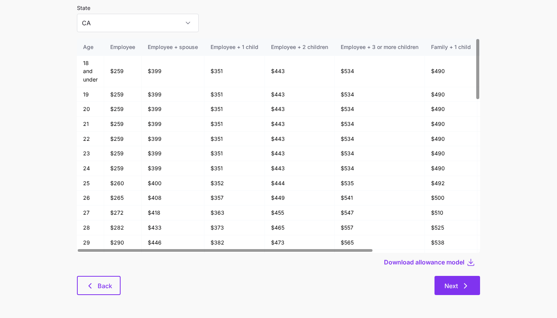
click at [464, 293] on button "Next" at bounding box center [457, 285] width 46 height 19
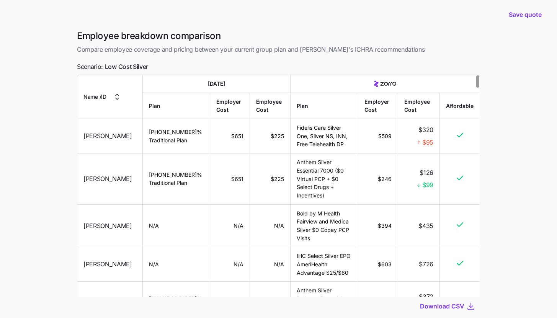
scroll to position [14, 0]
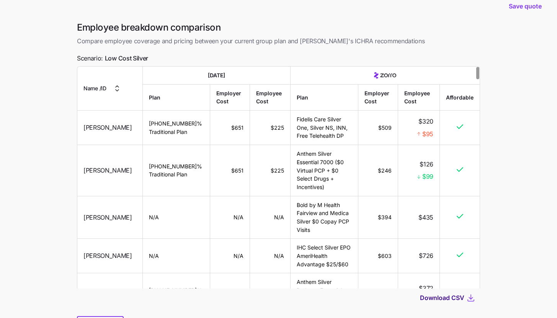
click at [445, 293] on div "Download CSV" at bounding box center [448, 297] width 56 height 9
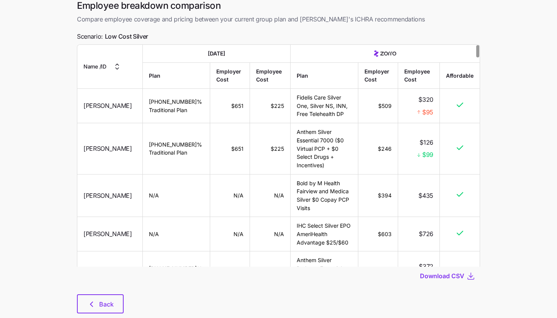
scroll to position [54, 0]
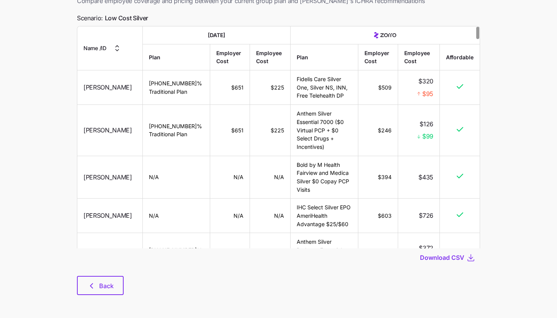
click at [103, 303] on div "Employee breakdown comparison Compare employee coverage and pricing between you…" at bounding box center [278, 142] width 415 height 323
click at [102, 293] on button "Back" at bounding box center [100, 285] width 47 height 19
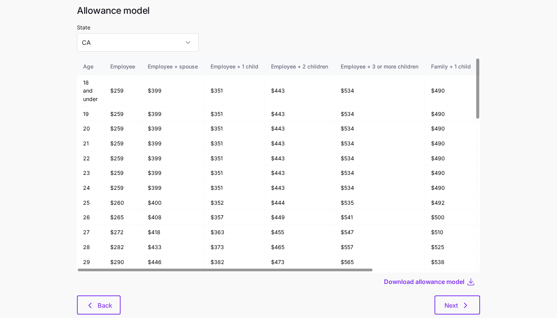
scroll to position [41, 0]
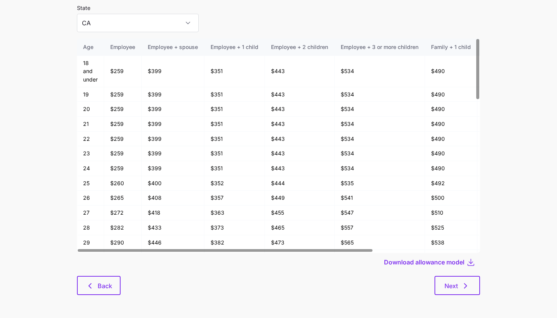
click at [72, 291] on div "Allowance model State [US_STATE] Age Employee Employee + spouse Employee + 1 ch…" at bounding box center [278, 144] width 415 height 319
click at [77, 293] on button "Back" at bounding box center [99, 285] width 44 height 19
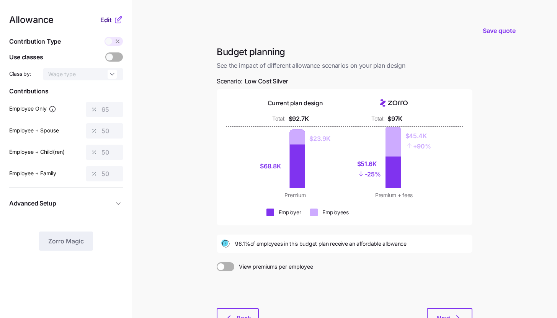
click at [112, 16] on button "Edit" at bounding box center [106, 19] width 13 height 9
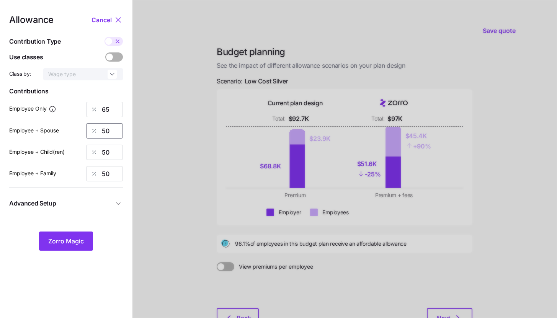
drag, startPoint x: 113, startPoint y: 132, endPoint x: 91, endPoint y: 132, distance: 22.6
click at [91, 132] on div "50" at bounding box center [104, 130] width 37 height 15
type input "65"
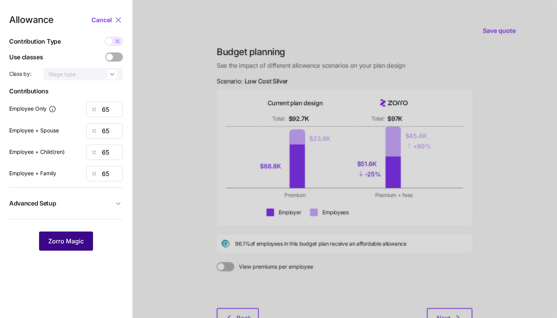
click at [77, 239] on span "Zorro Magic" at bounding box center [66, 241] width 36 height 9
